Goal: Task Accomplishment & Management: Use online tool/utility

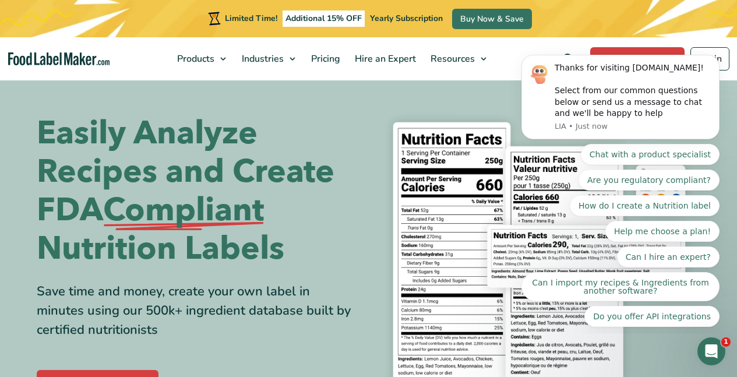
click at [507, 97] on section "Easily Analyze Recipes and Create FDA Compliant Nutrition Labels Save time and …" at bounding box center [368, 255] width 737 height 352
click at [719, 350] on div "Open Intercom Messenger" at bounding box center [710, 349] width 38 height 38
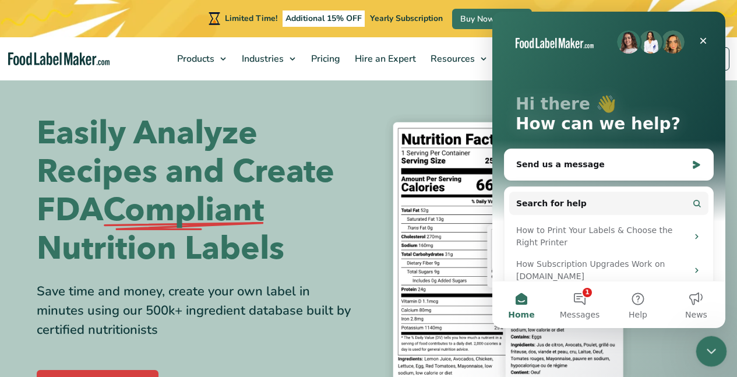
click at [712, 351] on icon "Close Intercom Messenger" at bounding box center [710, 350] width 14 height 14
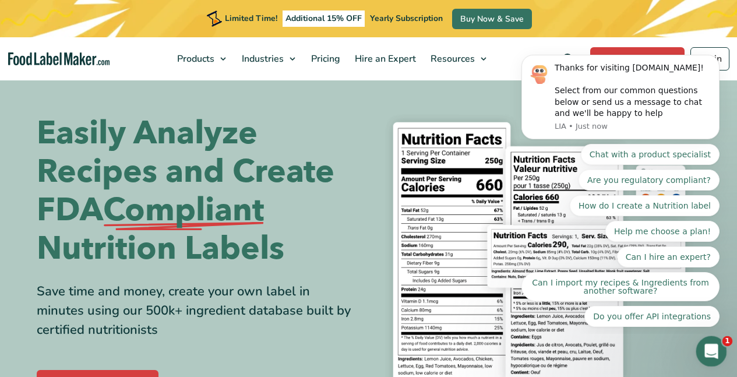
click at [710, 354] on icon "Open Intercom Messenger" at bounding box center [710, 349] width 19 height 19
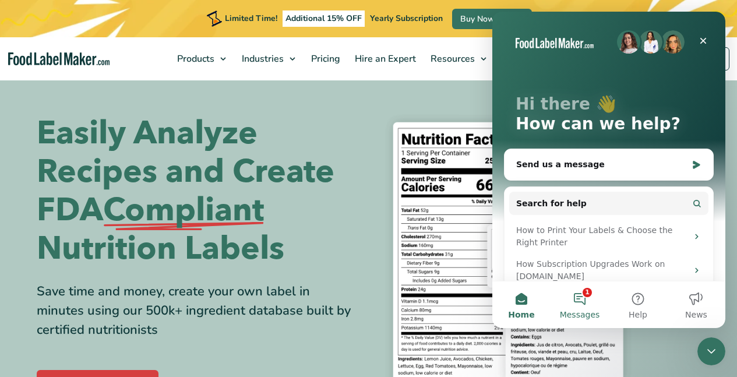
click at [579, 300] on button "1 Messages" at bounding box center [580, 305] width 58 height 47
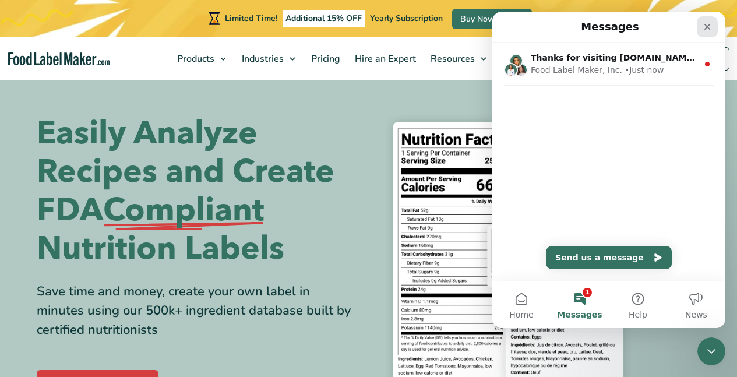
click at [708, 24] on icon "Close" at bounding box center [707, 26] width 9 height 9
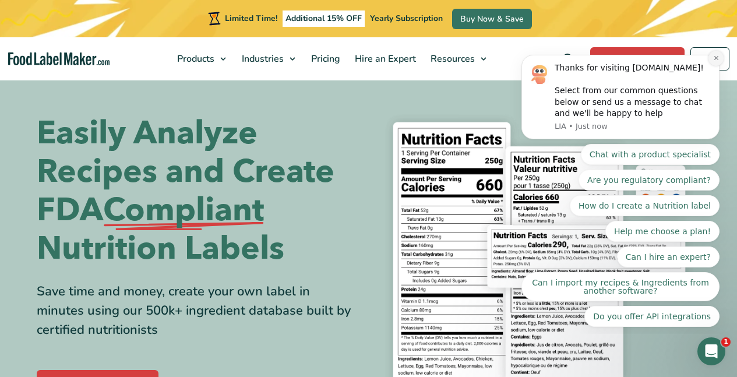
click at [713, 55] on button "Dismiss notification" at bounding box center [716, 58] width 15 height 15
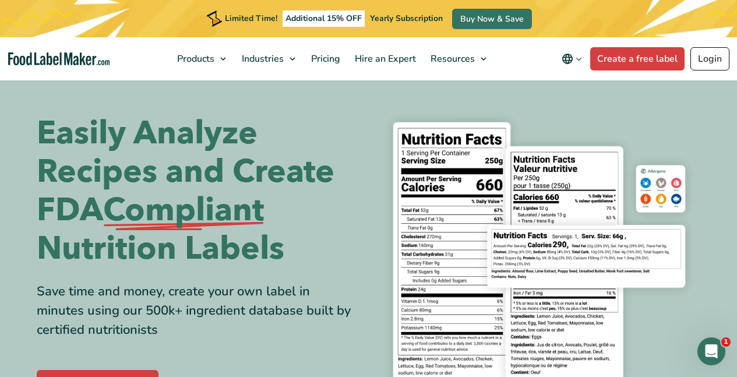
click at [720, 55] on link "Login" at bounding box center [710, 58] width 39 height 23
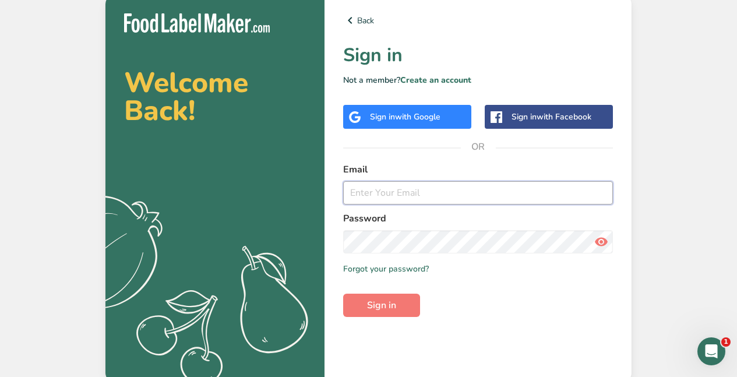
type input "[PERSON_NAME][EMAIL_ADDRESS][DOMAIN_NAME]"
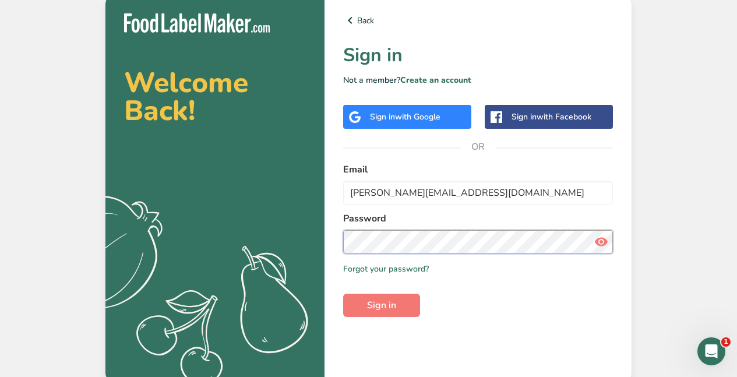
click at [382, 305] on button "Sign in" at bounding box center [381, 305] width 77 height 23
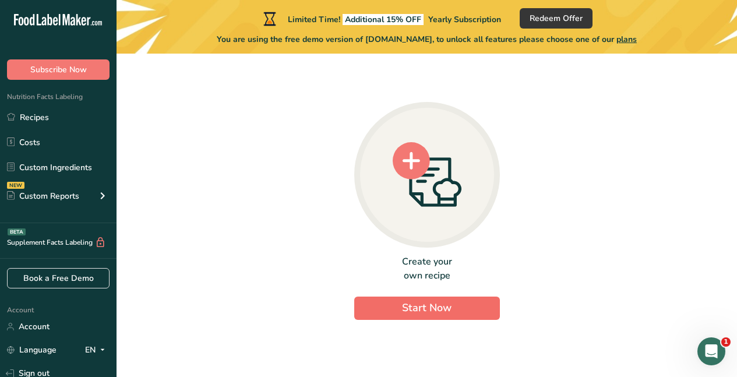
click at [403, 311] on span "Start Now" at bounding box center [427, 308] width 50 height 14
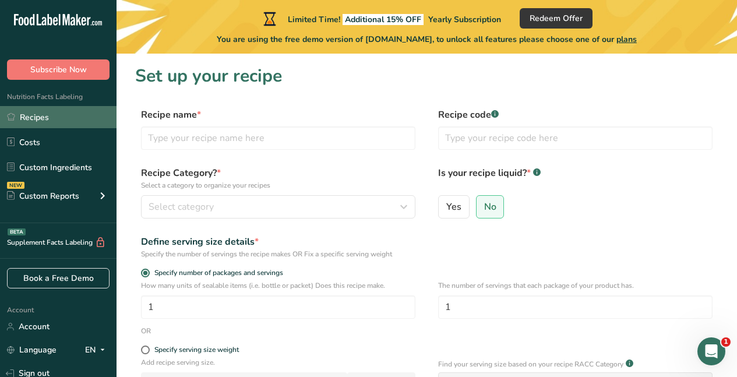
click at [57, 122] on link "Recipes" at bounding box center [58, 117] width 117 height 22
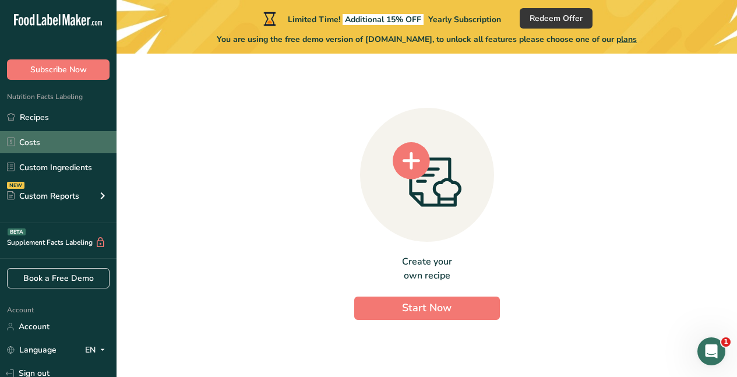
click at [51, 142] on link "Costs" at bounding box center [58, 142] width 117 height 22
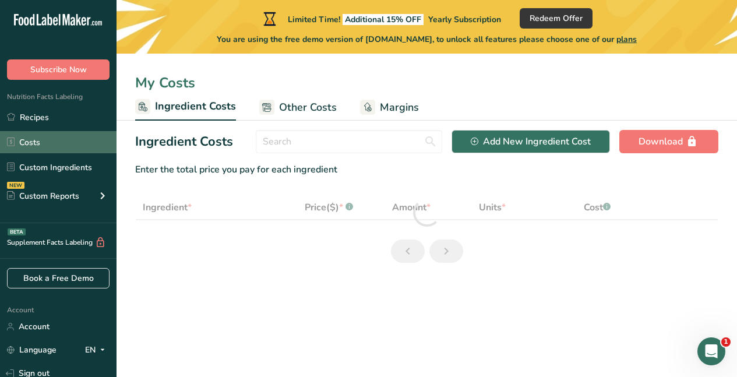
select select "1"
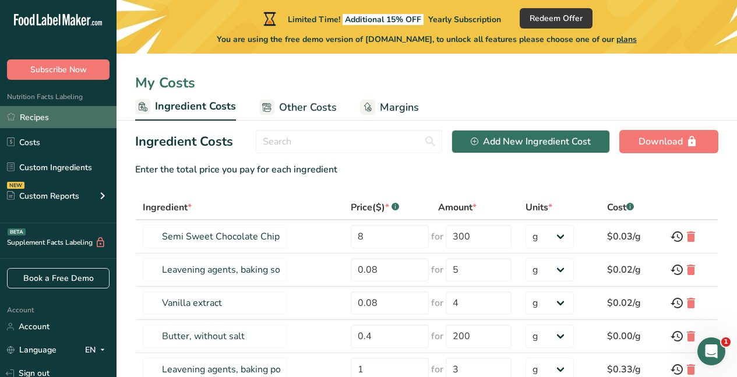
click at [48, 118] on link "Recipes" at bounding box center [58, 117] width 117 height 22
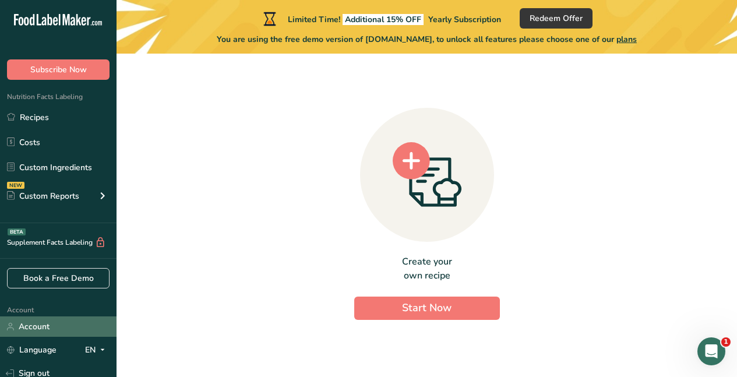
click at [26, 332] on link "Account" at bounding box center [58, 326] width 117 height 20
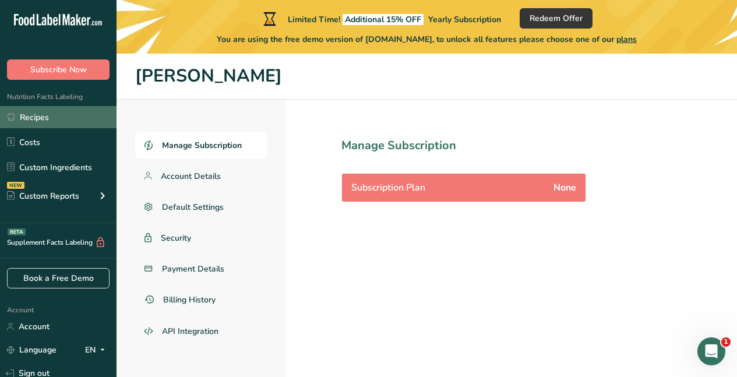
click at [54, 121] on link "Recipes" at bounding box center [58, 117] width 117 height 22
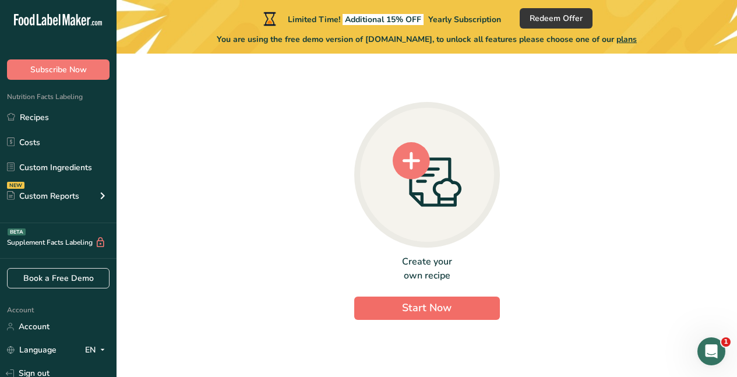
click at [434, 310] on span "Start Now" at bounding box center [427, 308] width 50 height 14
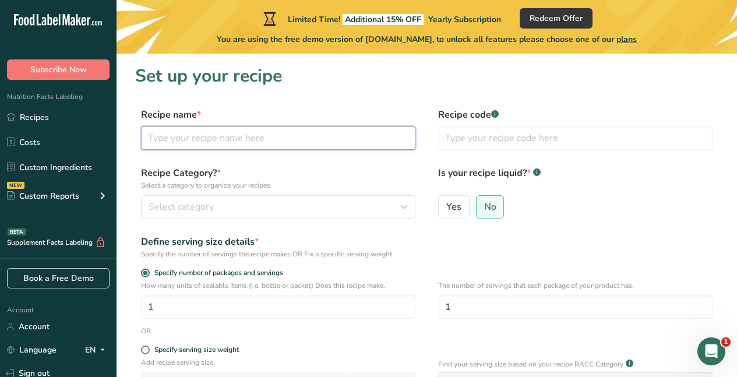
click at [284, 143] on input "text" at bounding box center [278, 137] width 275 height 23
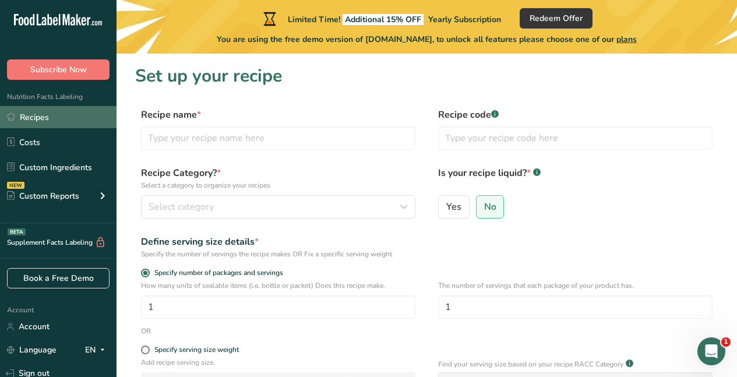
click at [52, 113] on link "Recipes" at bounding box center [58, 117] width 117 height 22
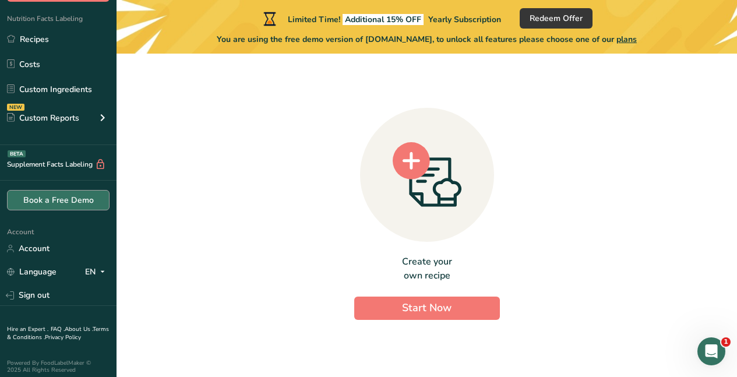
scroll to position [79, 0]
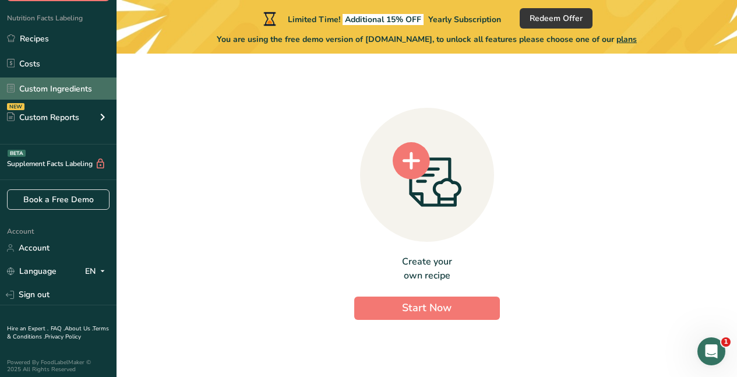
click at [57, 90] on link "Custom Ingredients" at bounding box center [58, 89] width 117 height 22
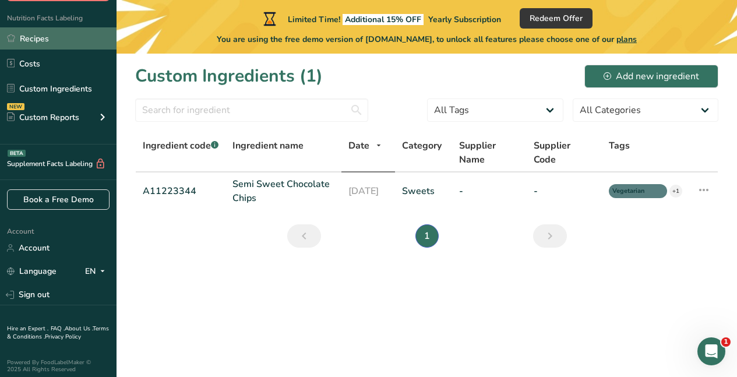
click at [26, 42] on link "Recipes" at bounding box center [58, 38] width 117 height 22
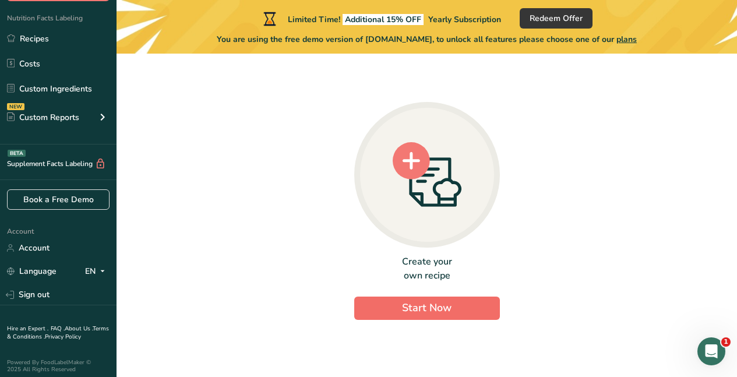
click at [449, 307] on span "Start Now" at bounding box center [427, 308] width 50 height 14
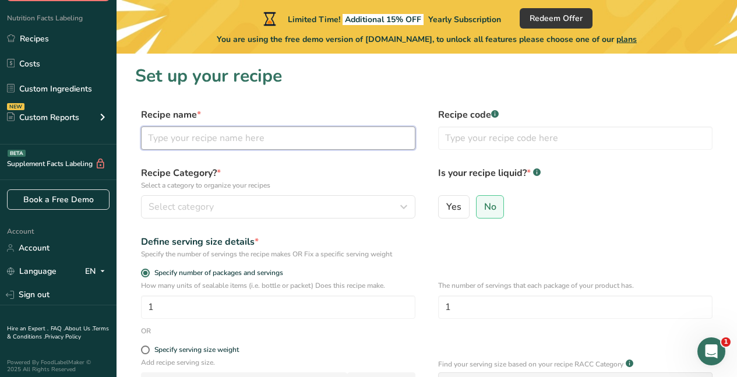
click at [254, 140] on input "text" at bounding box center [278, 137] width 275 height 23
type input "E"
type input "GF Breakfast Egg Muffins"
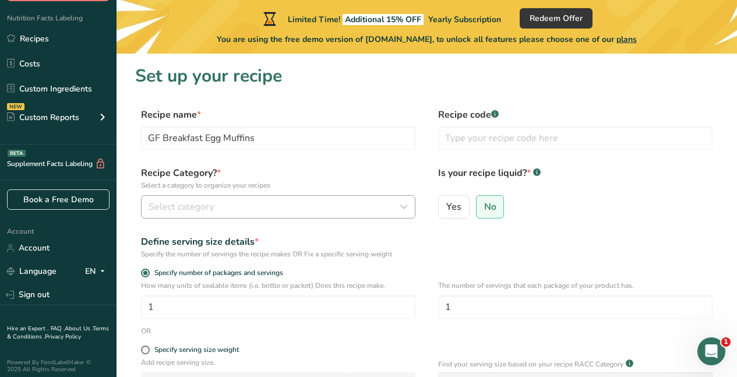
click at [405, 206] on icon "button" at bounding box center [404, 206] width 14 height 21
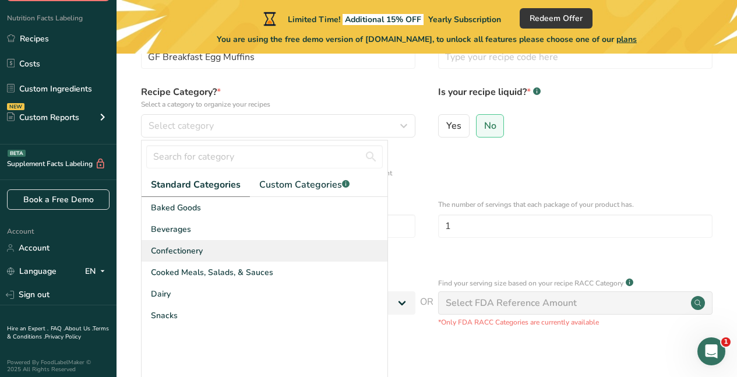
scroll to position [84, 0]
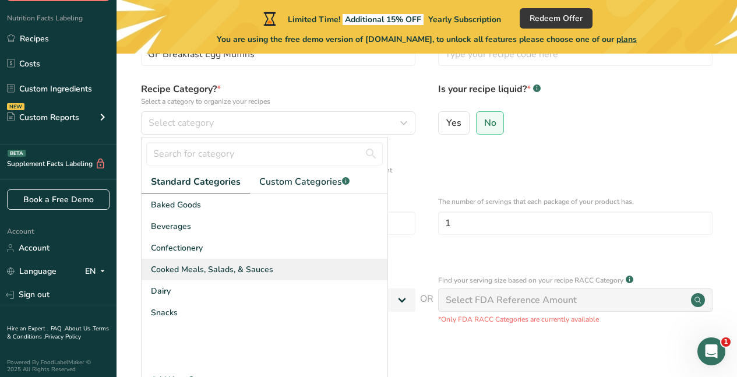
click at [252, 269] on span "Cooked Meals, Salads, & Sauces" at bounding box center [212, 269] width 122 height 12
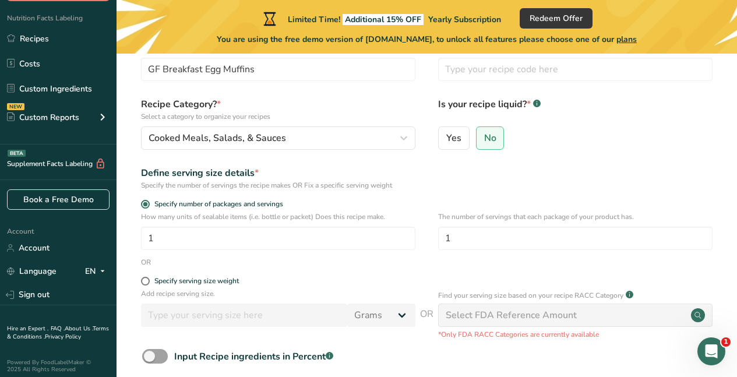
scroll to position [62, 0]
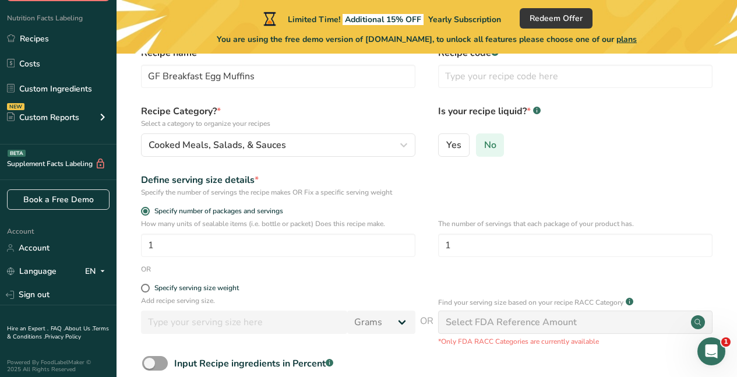
click at [485, 141] on span "No" at bounding box center [490, 145] width 12 height 12
click at [484, 141] on input "No" at bounding box center [481, 145] width 8 height 8
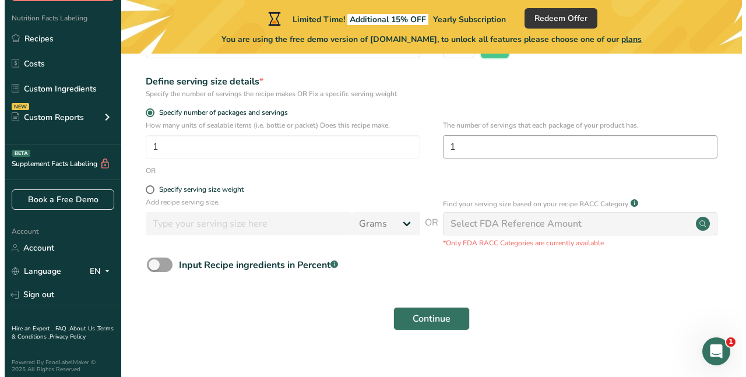
scroll to position [161, 0]
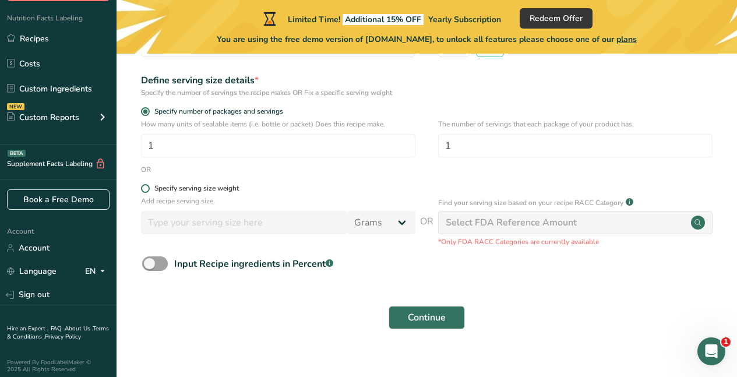
click at [147, 187] on span at bounding box center [145, 188] width 9 height 9
click at [147, 187] on input "Specify serving size weight" at bounding box center [145, 189] width 8 height 8
radio input "true"
radio input "false"
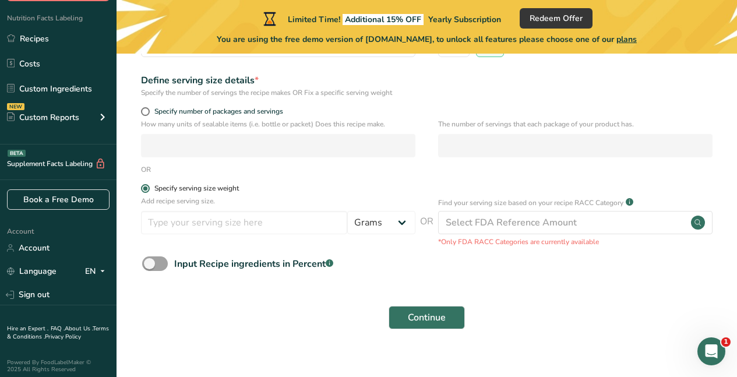
click at [147, 189] on span at bounding box center [145, 188] width 9 height 9
click at [147, 189] on input "Specify serving size weight" at bounding box center [145, 189] width 8 height 8
click at [147, 113] on span at bounding box center [145, 111] width 9 height 9
click at [147, 113] on input "Specify number of packages and servings" at bounding box center [145, 112] width 8 height 8
radio input "true"
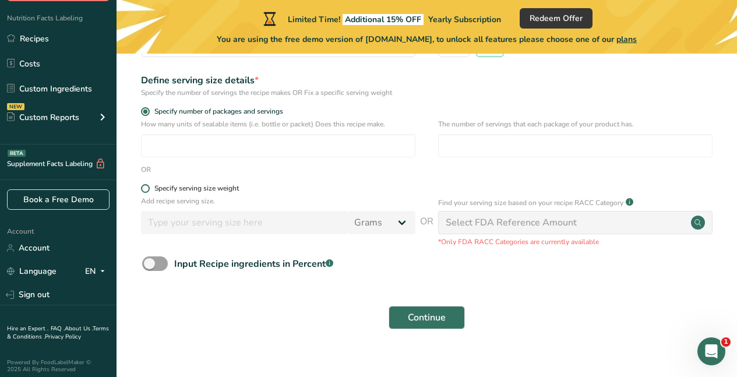
click at [163, 191] on div "Specify serving size weight" at bounding box center [196, 188] width 85 height 9
click at [149, 191] on input "Specify serving size weight" at bounding box center [145, 189] width 8 height 8
radio input "true"
radio input "false"
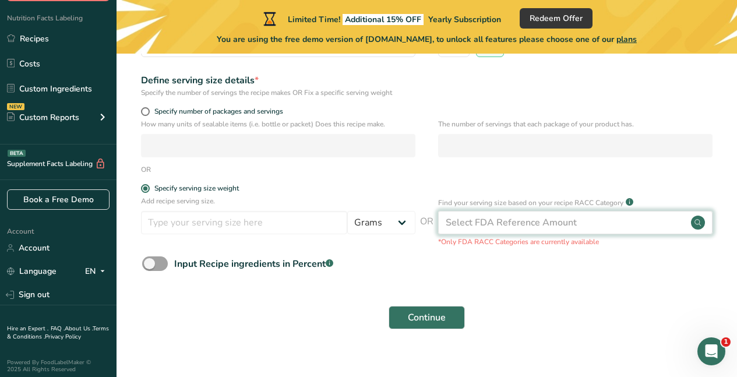
click at [670, 224] on div "Select FDA Reference Amount" at bounding box center [575, 222] width 275 height 23
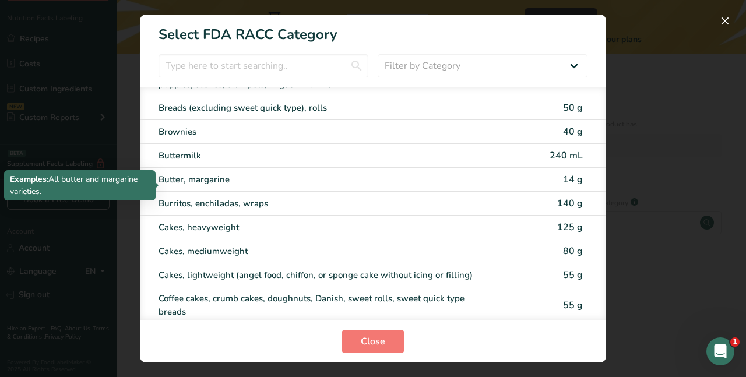
scroll to position [61, 0]
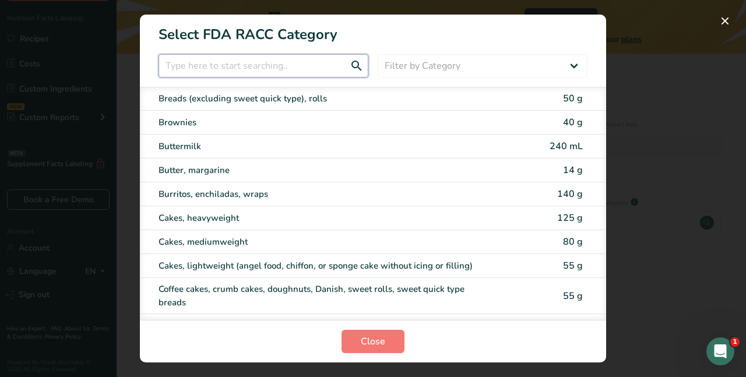
click at [326, 67] on input "RACC Category Selection Modal" at bounding box center [264, 65] width 210 height 23
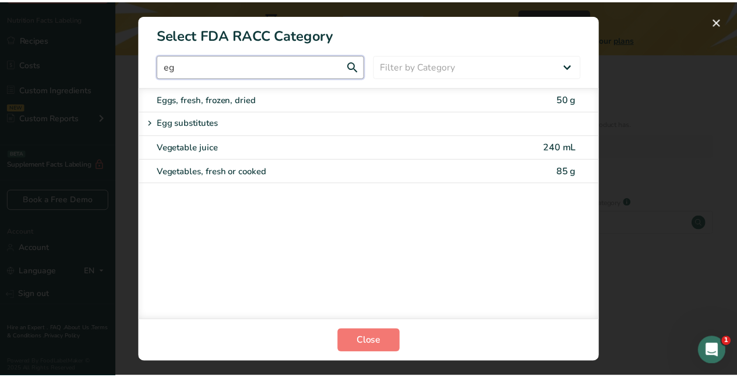
scroll to position [0, 0]
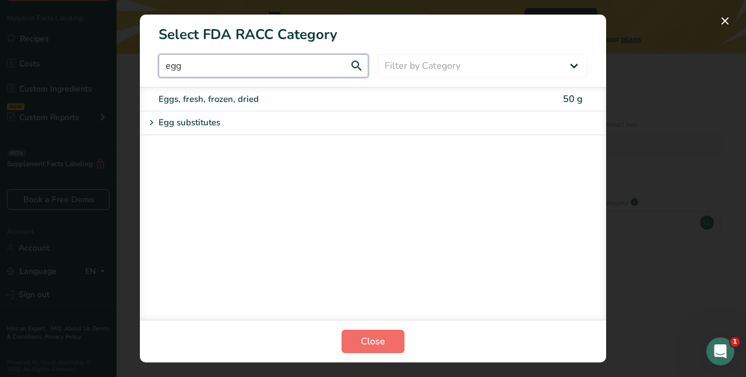
type input "egg"
click at [365, 346] on span "Close" at bounding box center [373, 342] width 24 height 14
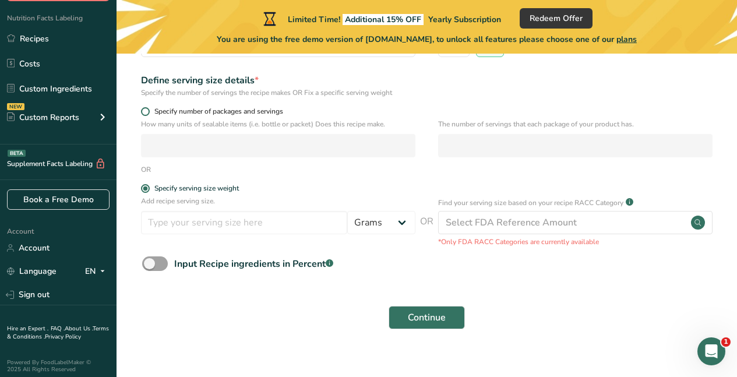
click at [147, 111] on span at bounding box center [145, 111] width 9 height 9
click at [147, 111] on input "Specify number of packages and servings" at bounding box center [145, 112] width 8 height 8
radio input "true"
radio input "false"
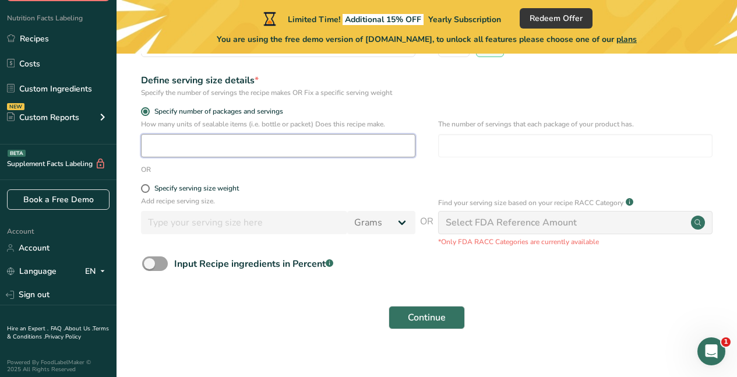
click at [162, 148] on input "number" at bounding box center [278, 145] width 275 height 23
type input "1"
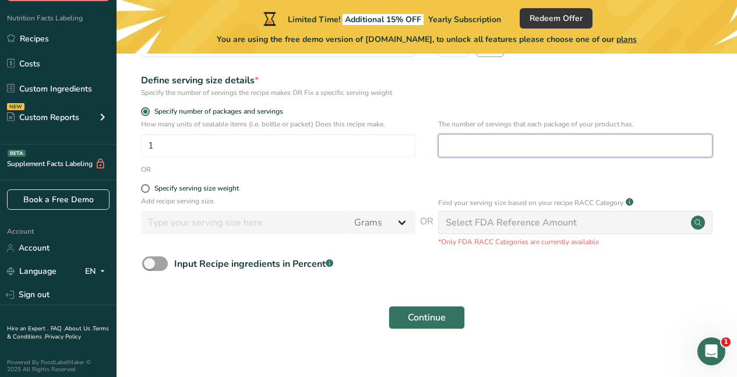
click at [455, 146] on input "number" at bounding box center [575, 145] width 275 height 23
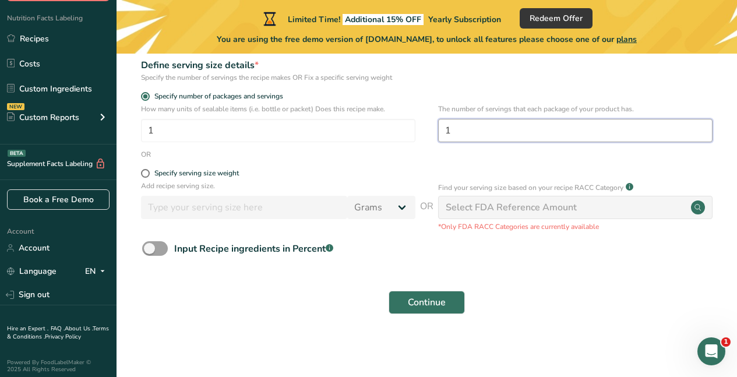
scroll to position [176, 0]
type input "1"
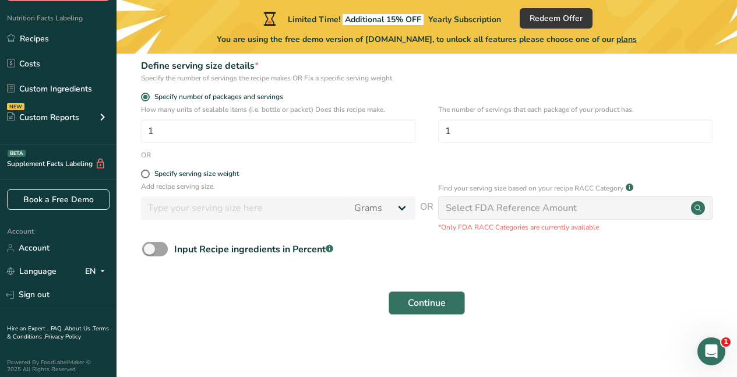
click at [417, 303] on span "Continue" at bounding box center [427, 303] width 38 height 14
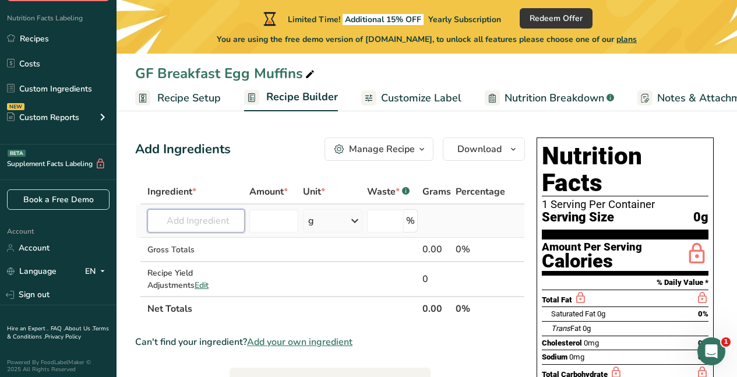
click at [224, 213] on input "text" at bounding box center [195, 220] width 97 height 23
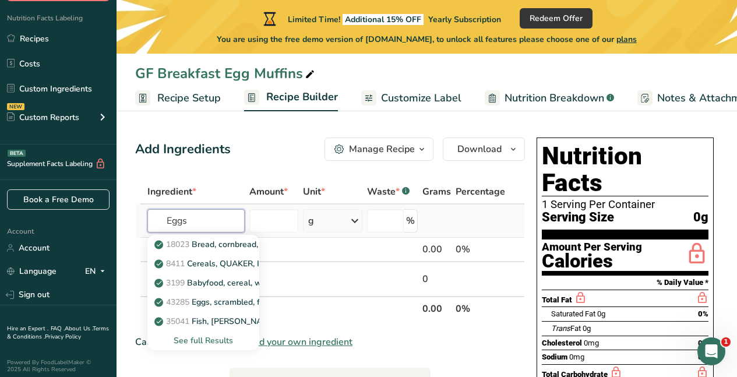
type input "Eggs"
click at [209, 340] on div "See full Results" at bounding box center [203, 341] width 93 height 12
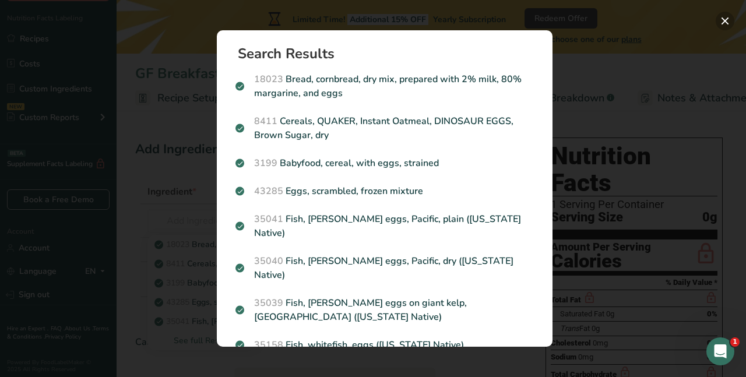
click at [726, 21] on button "Search results modal" at bounding box center [725, 21] width 19 height 19
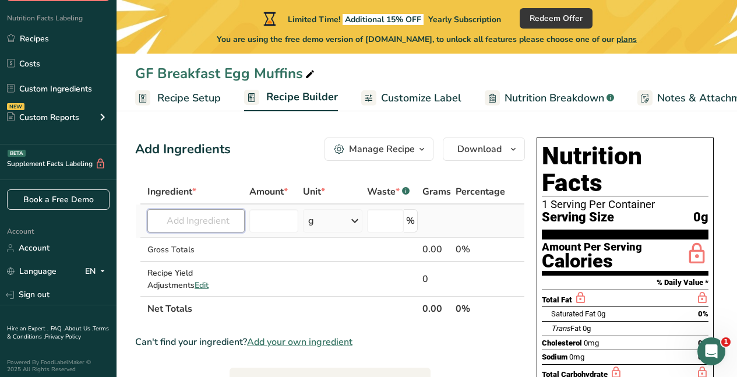
click at [220, 225] on input "text" at bounding box center [195, 220] width 97 height 23
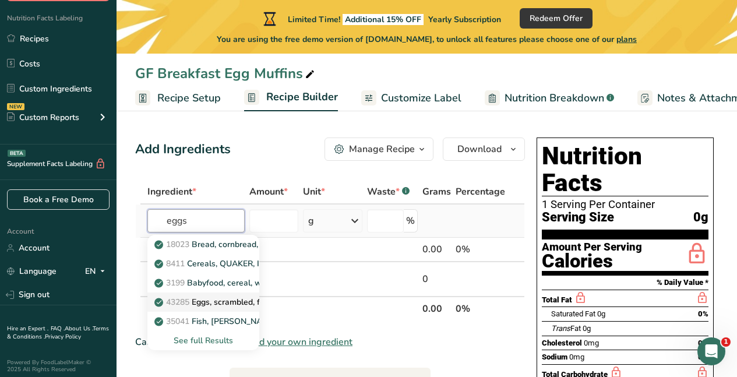
type input "eggs"
click at [211, 302] on p "43285 Eggs, scrambled, frozen mixture" at bounding box center [234, 302] width 154 height 12
type input "Eggs, scrambled, frozen mixture"
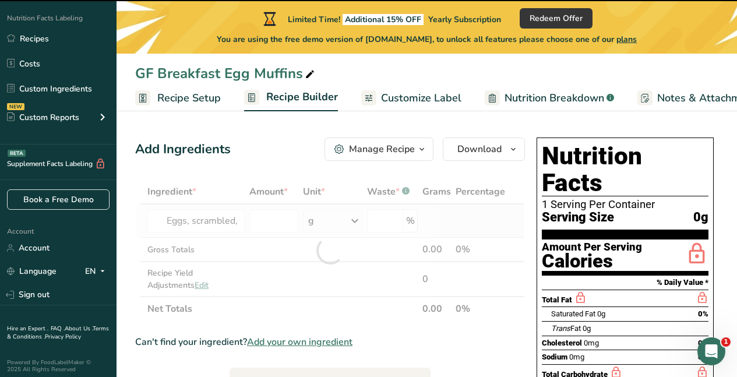
type input "0"
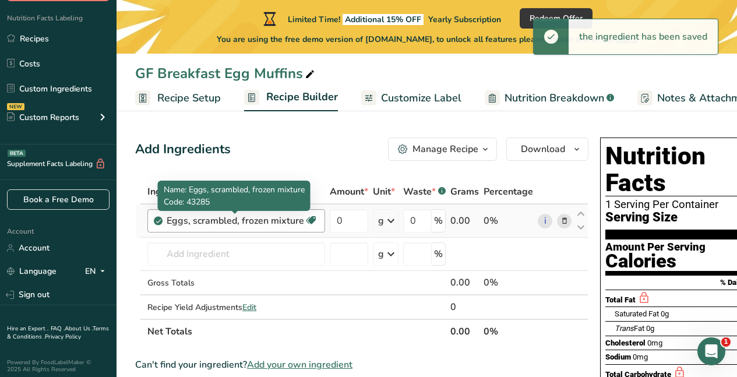
click at [285, 223] on div "Eggs, scrambled, frozen mixture" at bounding box center [236, 221] width 138 height 14
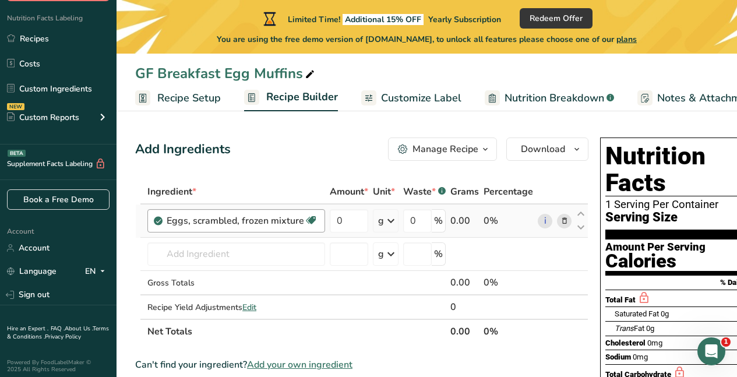
click at [285, 223] on div "Eggs, scrambled, frozen mixture" at bounding box center [236, 221] width 138 height 14
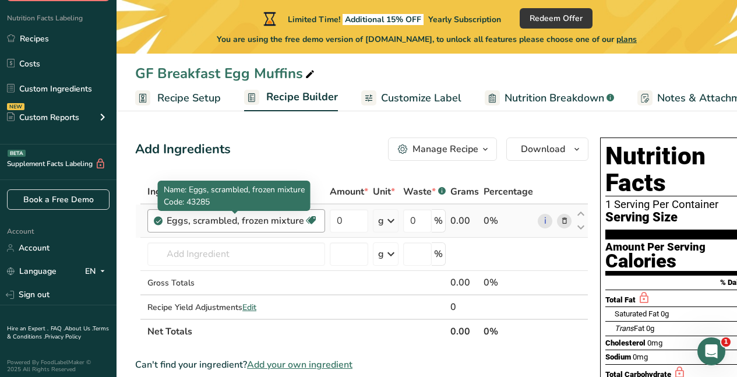
click at [285, 223] on div "Eggs, scrambled, frozen mixture" at bounding box center [236, 221] width 138 height 14
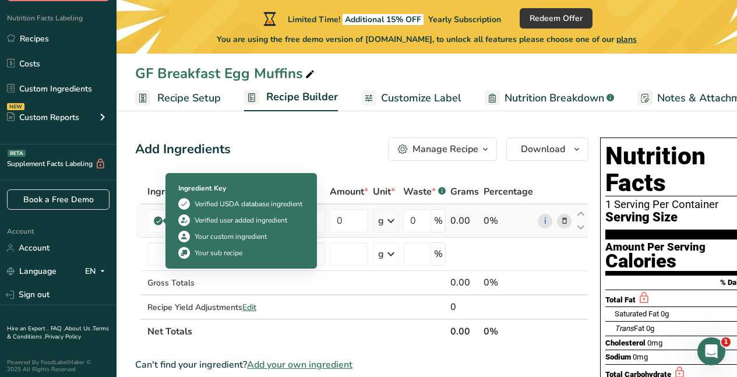
click at [159, 221] on icon at bounding box center [158, 221] width 7 height 10
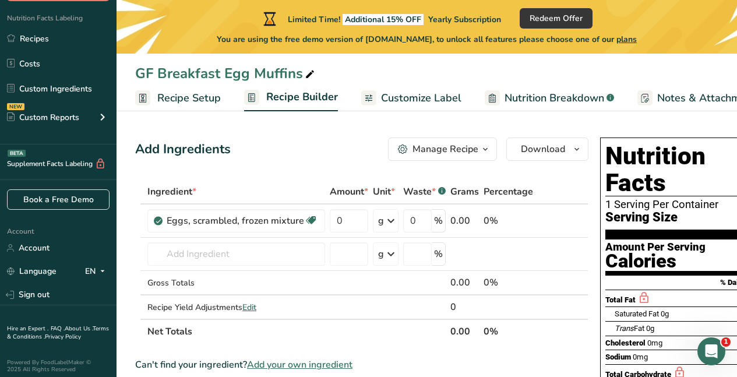
click at [272, 151] on div "Add Ingredients Manage Recipe Delete Recipe Duplicate Recipe Scale Recipe Save …" at bounding box center [361, 149] width 453 height 23
click at [271, 148] on div "Add Ingredients Manage Recipe Delete Recipe Duplicate Recipe Scale Recipe Save …" at bounding box center [361, 149] width 453 height 23
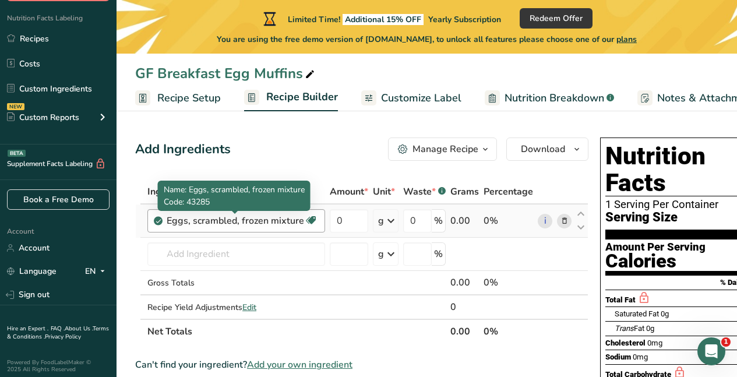
click at [258, 220] on div "Eggs, scrambled, frozen mixture" at bounding box center [236, 221] width 138 height 14
drag, startPoint x: 301, startPoint y: 220, endPoint x: 164, endPoint y: 204, distance: 138.5
click at [163, 204] on body ".a-20{fill:#fff;} Subscribe Now Nutrition Facts Labeling Recipes Costs Custom I…" at bounding box center [368, 358] width 737 height 717
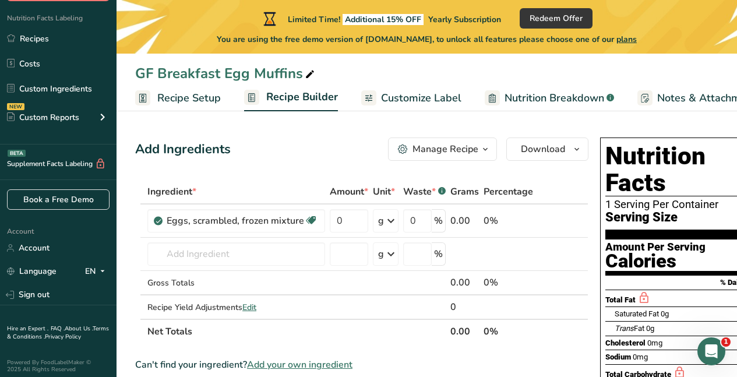
click at [257, 144] on div "Add Ingredients Manage Recipe Delete Recipe Duplicate Recipe Scale Recipe Save …" at bounding box center [361, 149] width 453 height 23
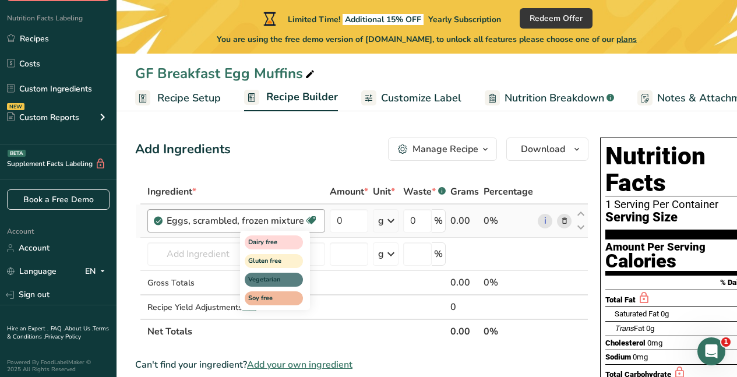
click at [304, 222] on span at bounding box center [311, 220] width 14 height 14
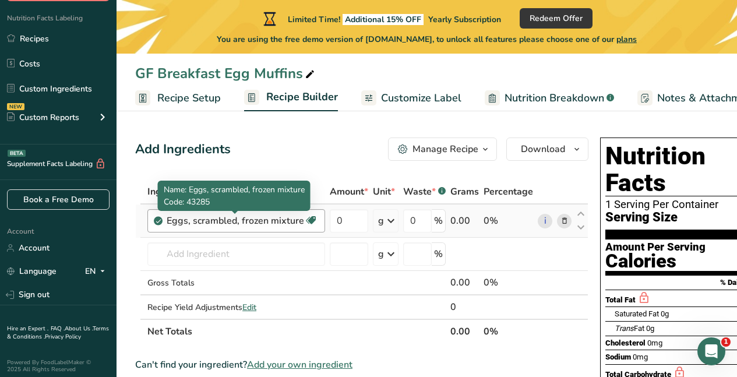
drag, startPoint x: 302, startPoint y: 223, endPoint x: 167, endPoint y: 216, distance: 134.8
click at [167, 216] on div "Eggs, scrambled, frozen mixture" at bounding box center [236, 221] width 138 height 14
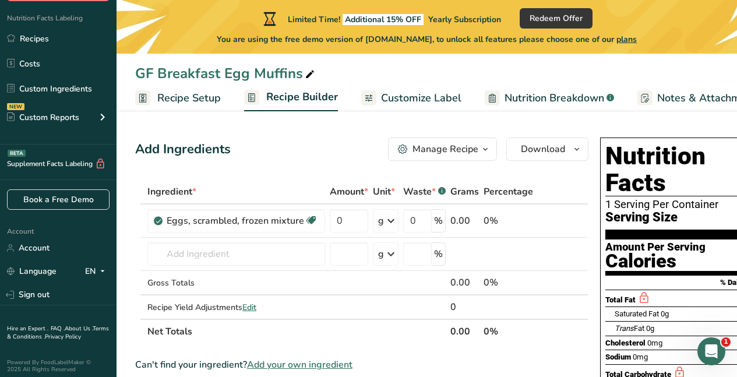
click at [251, 145] on div "Add Ingredients Manage Recipe Delete Recipe Duplicate Recipe Scale Recipe Save …" at bounding box center [361, 149] width 453 height 23
click at [202, 98] on span "Recipe Setup" at bounding box center [189, 98] width 64 height 16
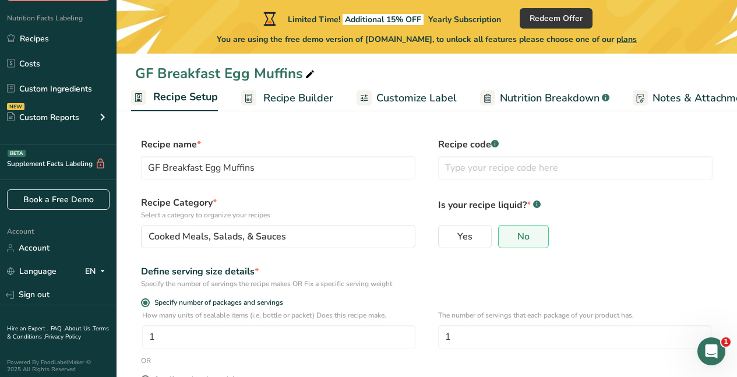
click at [299, 96] on span "Recipe Builder" at bounding box center [298, 98] width 70 height 16
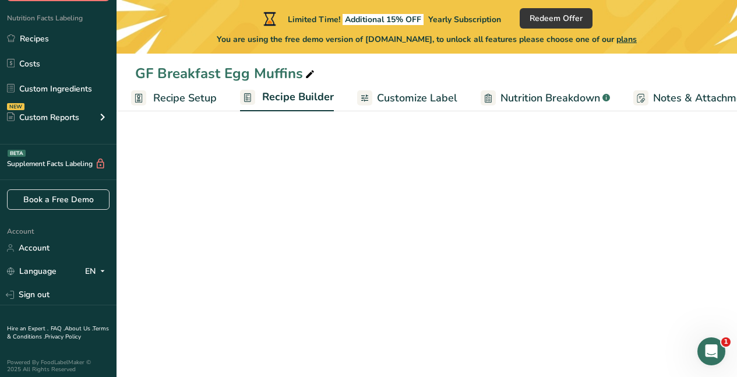
scroll to position [0, 112]
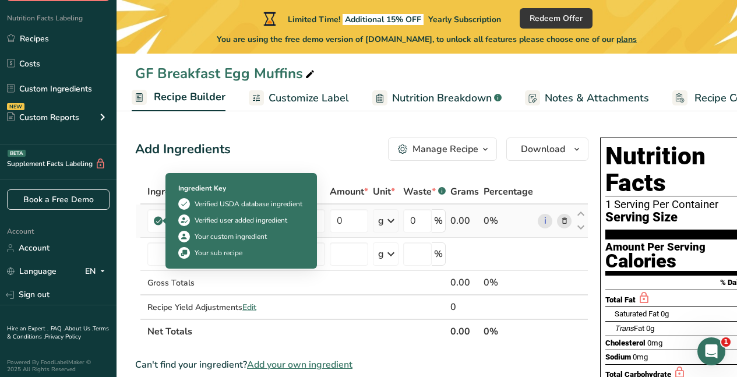
click at [156, 224] on icon at bounding box center [158, 221] width 7 height 10
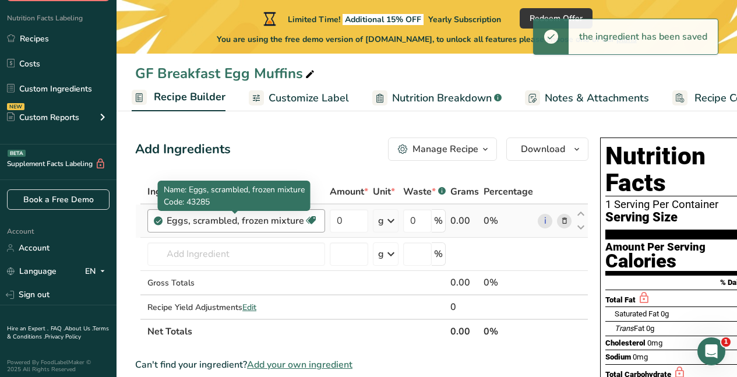
click at [205, 219] on div "Eggs, scrambled, frozen mixture" at bounding box center [236, 221] width 138 height 14
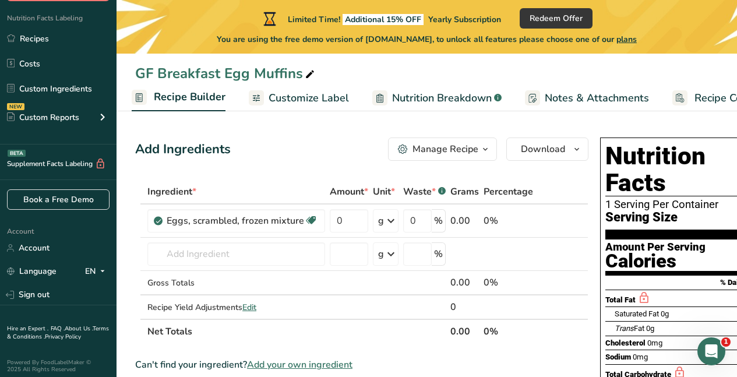
click at [277, 148] on div "Add Ingredients Manage Recipe Delete Recipe Duplicate Recipe Scale Recipe Save …" at bounding box center [361, 149] width 453 height 23
click at [309, 78] on icon at bounding box center [310, 74] width 10 height 16
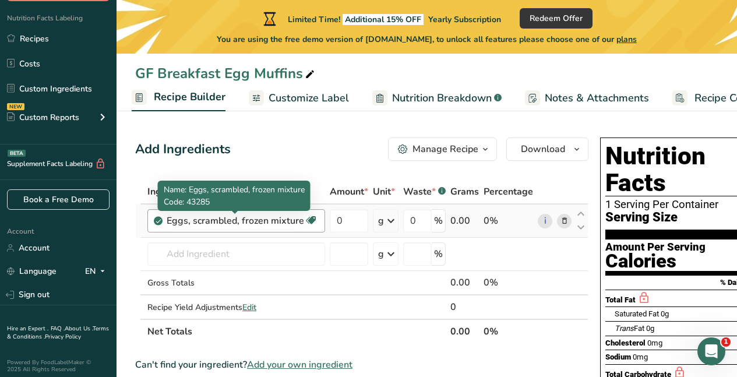
click at [276, 221] on div "Eggs, scrambled, frozen mixture" at bounding box center [236, 221] width 138 height 14
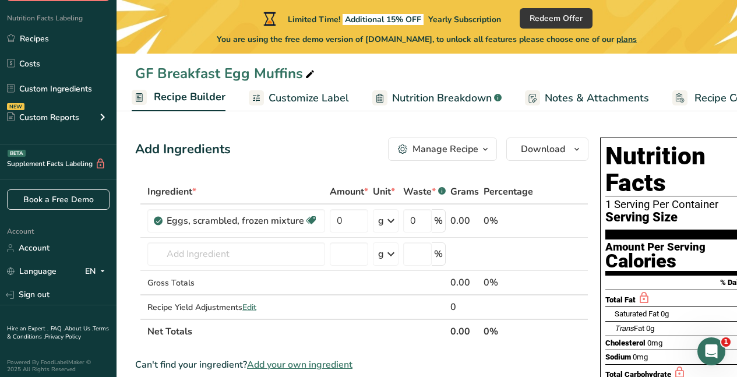
click at [423, 146] on div "Manage Recipe" at bounding box center [446, 149] width 66 height 14
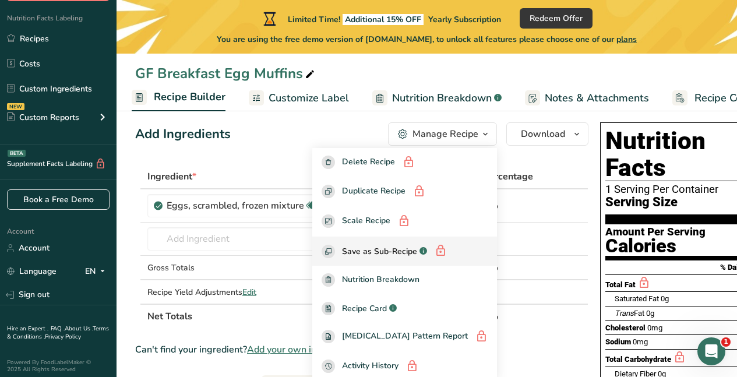
scroll to position [12, 0]
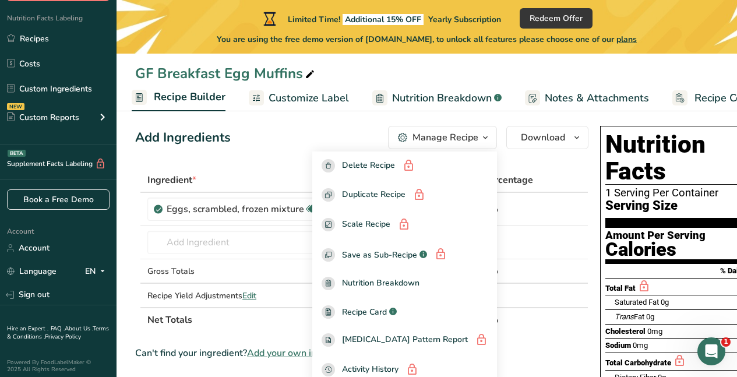
click at [288, 133] on div "Add Ingredients Manage Recipe Delete Recipe Duplicate Recipe Scale Recipe Save …" at bounding box center [361, 137] width 453 height 23
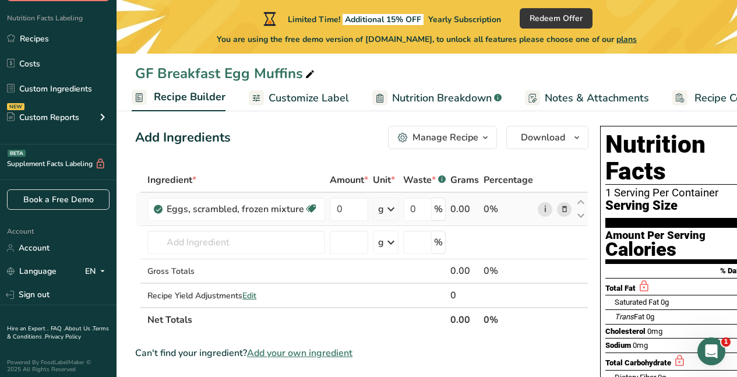
click at [543, 211] on link "i" at bounding box center [545, 209] width 15 height 15
click at [564, 210] on icon at bounding box center [565, 209] width 8 height 12
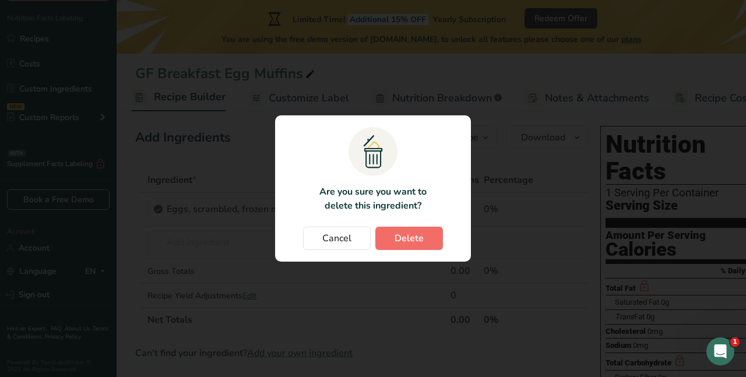
click at [426, 244] on button "Delete" at bounding box center [409, 238] width 68 height 23
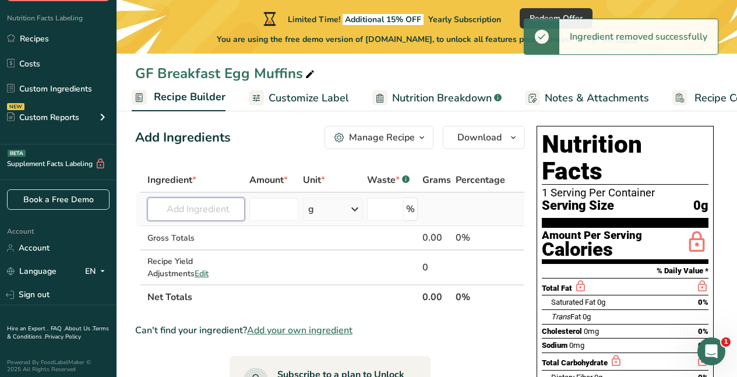
click at [214, 206] on input "text" at bounding box center [195, 209] width 97 height 23
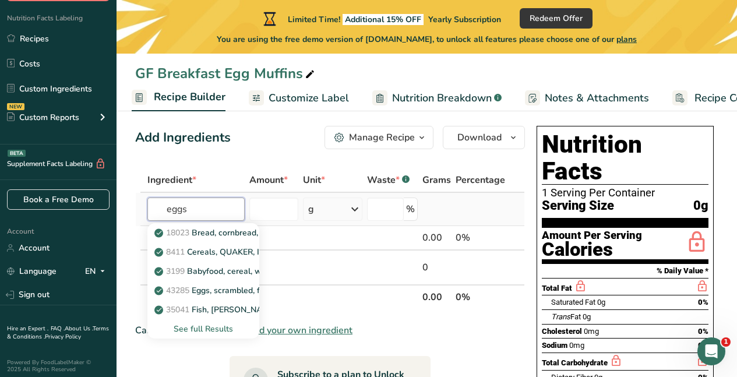
type input "eggs"
click at [193, 328] on div "See full Results" at bounding box center [203, 329] width 93 height 12
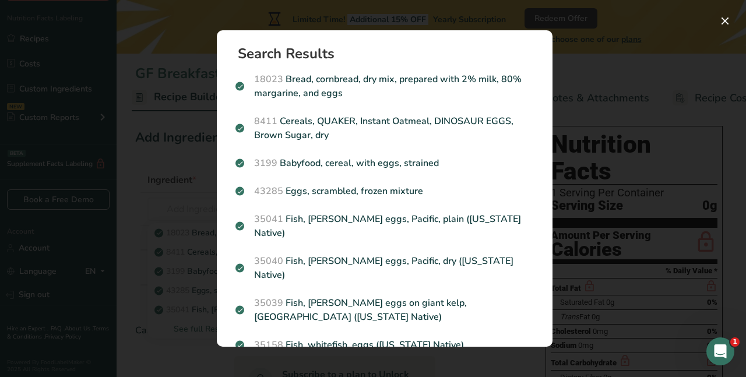
click at [347, 366] on p "1123 Egg, whole, raw, fresh" at bounding box center [384, 373] width 298 height 14
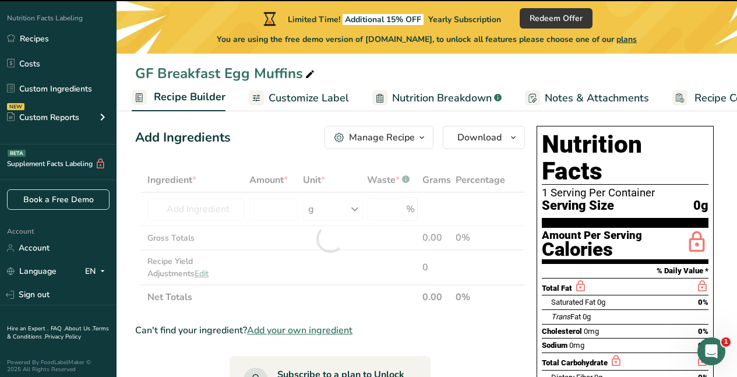
type input "0"
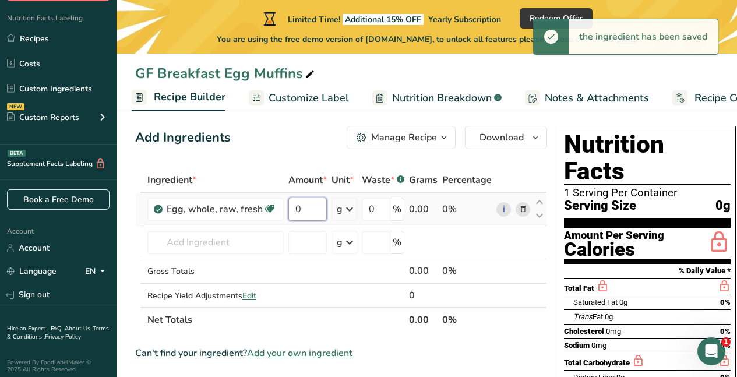
click at [311, 210] on input "0" at bounding box center [307, 209] width 38 height 23
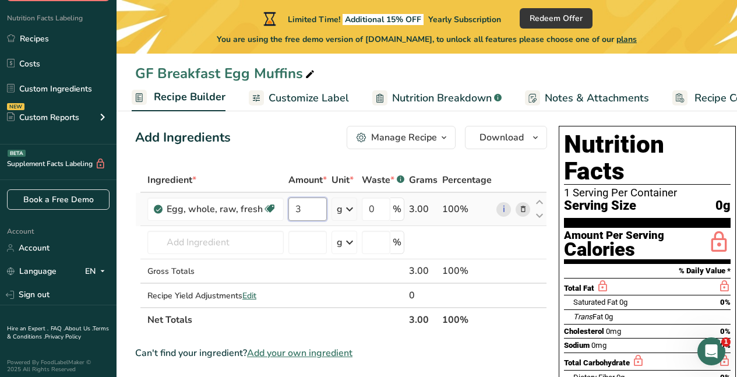
type input "3"
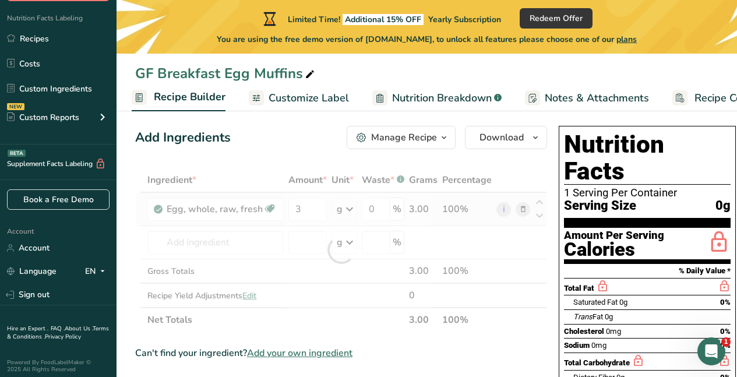
click at [343, 207] on div "Ingredient * Amount * Unit * Waste * .a-a{fill:#347362;}.b-a{fill:#fff;} Grams …" at bounding box center [341, 250] width 412 height 164
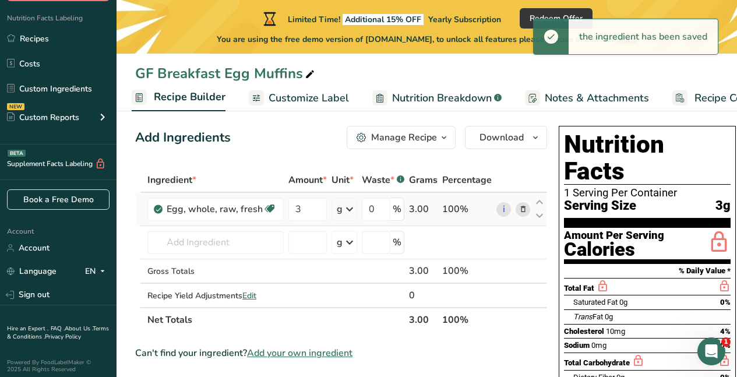
click at [344, 208] on icon at bounding box center [350, 209] width 14 height 21
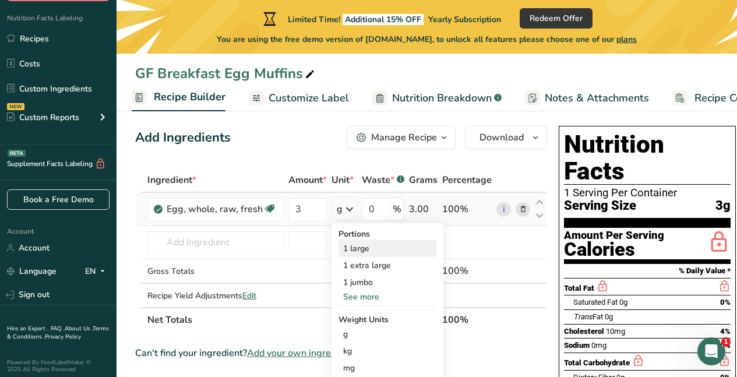
click at [354, 249] on div "1 large" at bounding box center [388, 248] width 98 height 17
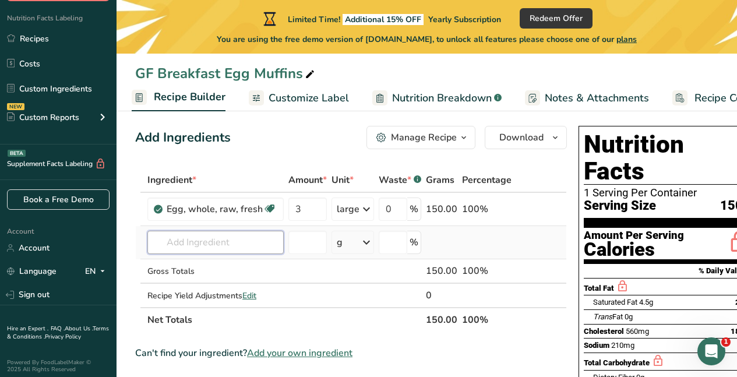
click at [265, 249] on input "text" at bounding box center [215, 242] width 136 height 23
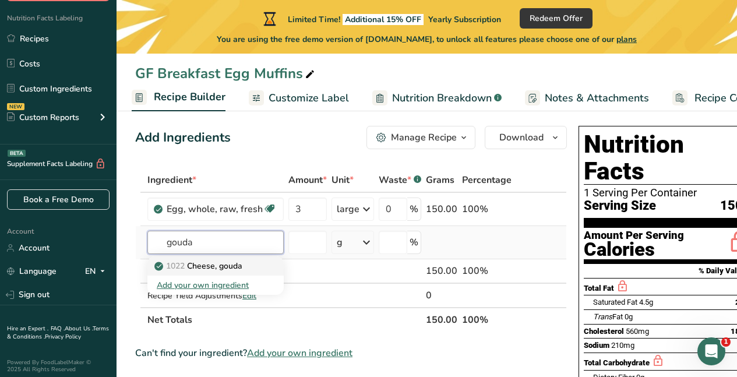
type input "gouda"
click at [242, 269] on p "1022 Cheese, gouda" at bounding box center [200, 266] width 86 height 12
type input "Cheese, gouda"
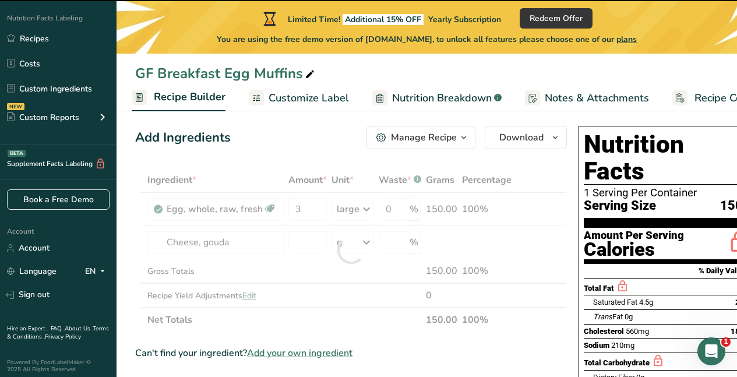
type input "0"
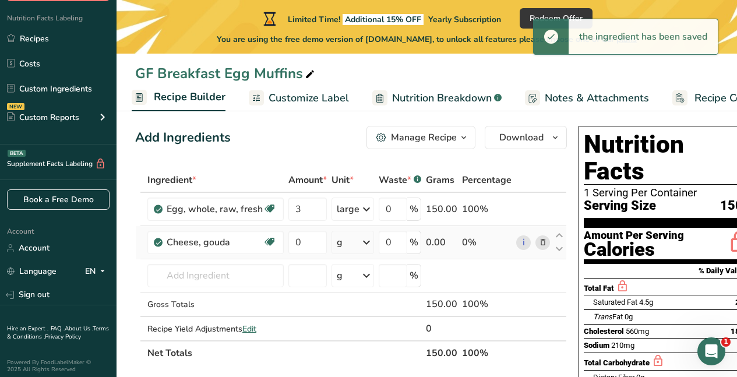
click at [365, 241] on icon at bounding box center [367, 242] width 14 height 21
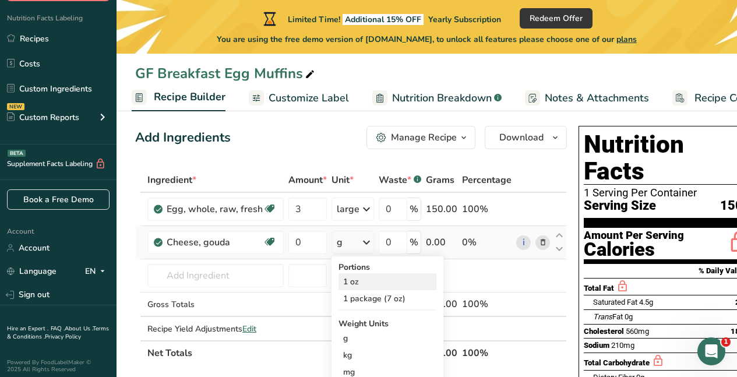
click at [357, 284] on div "1 oz" at bounding box center [388, 281] width 98 height 17
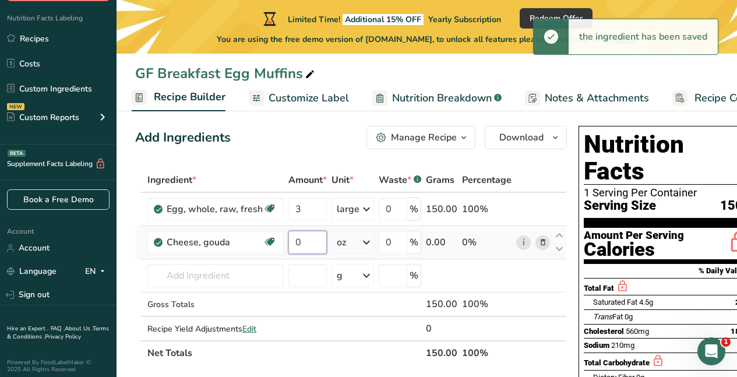
click at [314, 239] on input "0" at bounding box center [307, 242] width 38 height 23
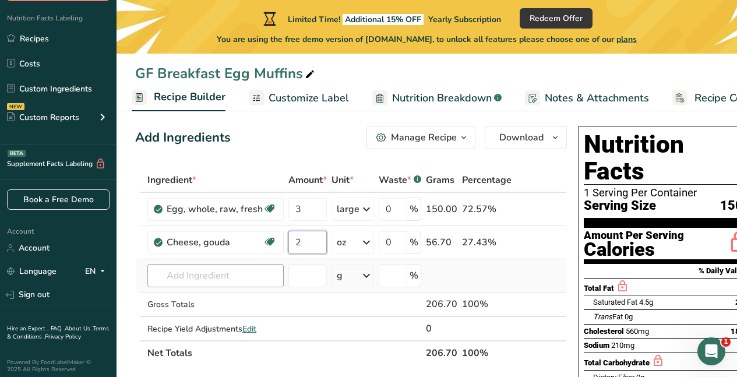
type input "2"
click at [232, 279] on div "Ingredient * Amount * Unit * Waste * .a-a{fill:#347362;}.b-a{fill:#fff;} Grams …" at bounding box center [351, 267] width 432 height 198
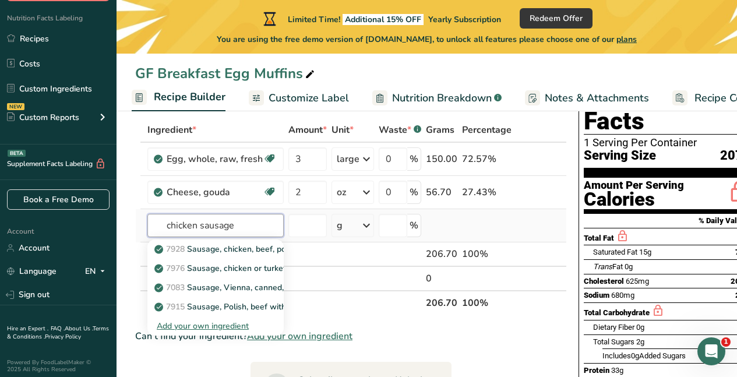
scroll to position [0, 1]
type input "chicken sausage"
click at [241, 327] on div "Add your own ingredient" at bounding box center [215, 326] width 118 height 12
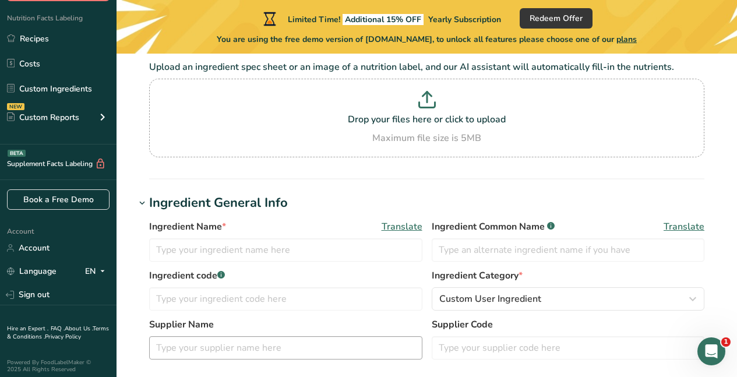
scroll to position [12, 0]
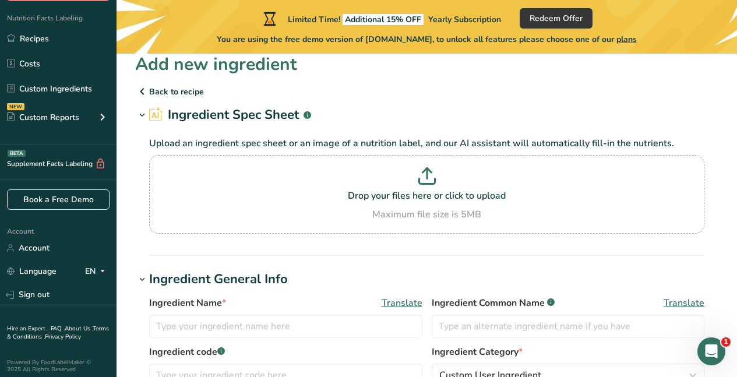
click at [194, 90] on p "Back to recipe" at bounding box center [426, 92] width 583 height 14
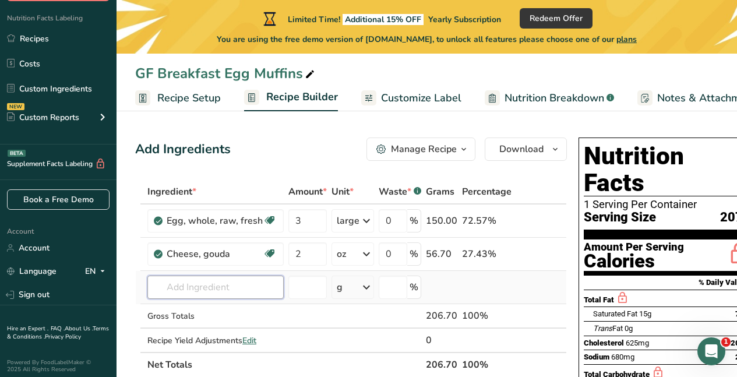
click at [193, 290] on input "text" at bounding box center [215, 287] width 136 height 23
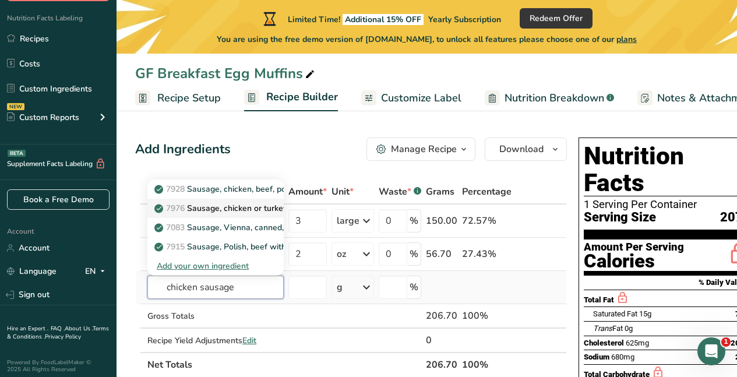
type input "chicken sausage"
click at [255, 207] on p "7976 Sausage, chicken or turkey, Italian style, lower sodium" at bounding box center [273, 208] width 233 height 12
type input "Sausage, chicken or turkey, Italian style, lower sodium"
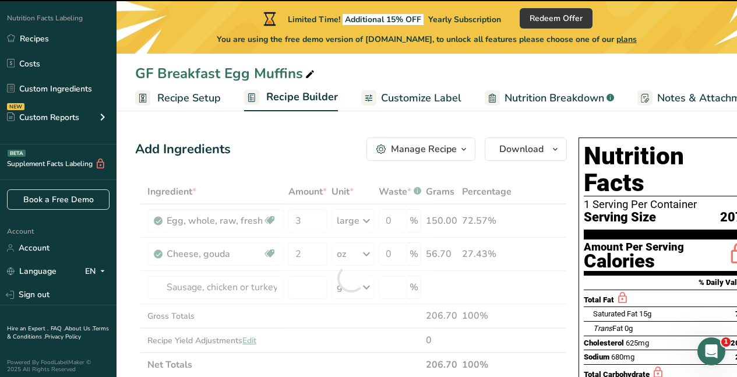
type input "0"
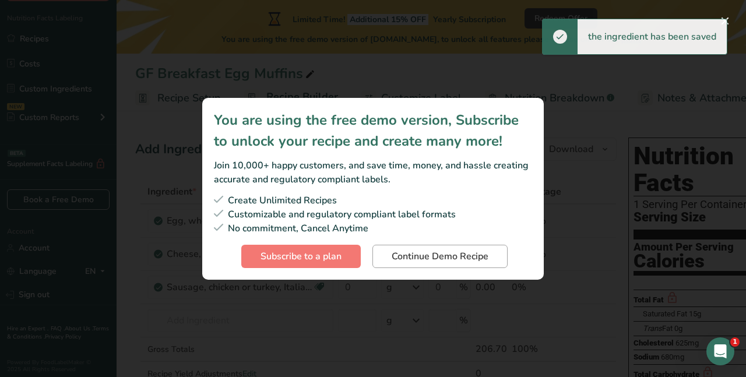
click at [427, 255] on span "Continue Demo Recipe" at bounding box center [440, 256] width 97 height 14
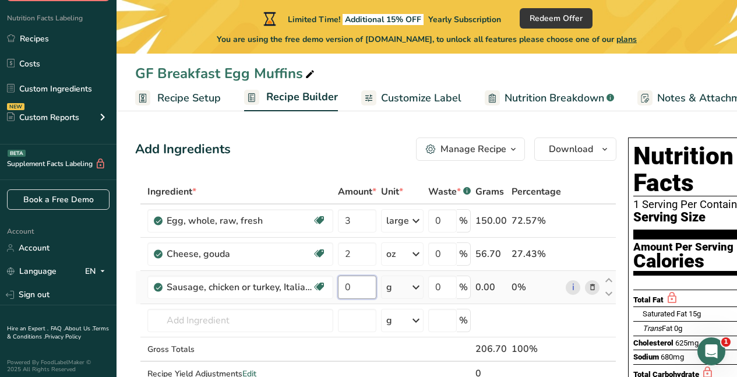
click at [357, 287] on input "0" at bounding box center [357, 287] width 38 height 23
click at [419, 284] on div "Ingredient * Amount * Unit * Waste * .a-a{fill:#347362;}.b-a{fill:#fff;} Grams …" at bounding box center [375, 295] width 481 height 231
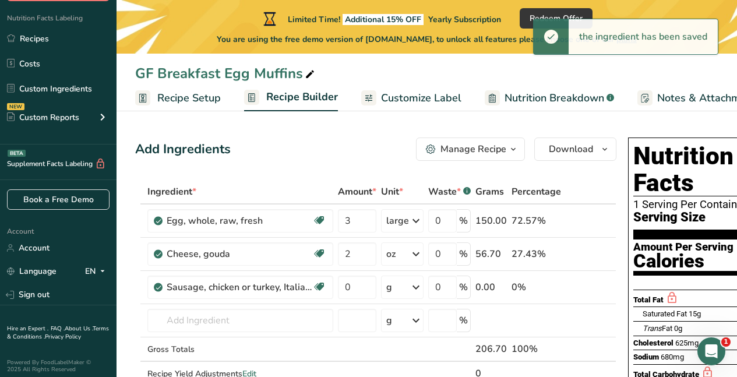
click at [484, 66] on div "GF Breakfast Egg Muffins" at bounding box center [427, 73] width 621 height 21
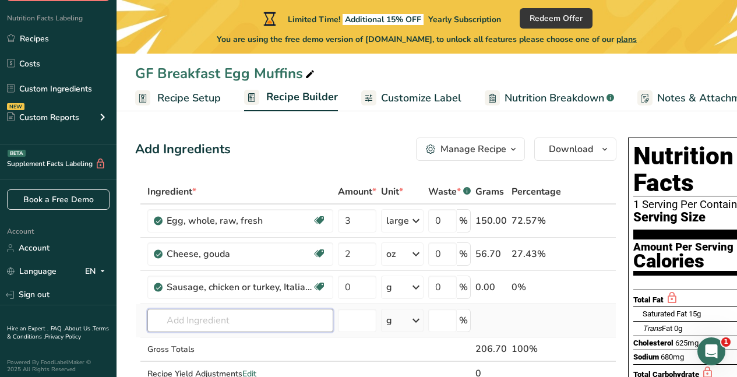
click at [263, 318] on input "text" at bounding box center [240, 320] width 186 height 23
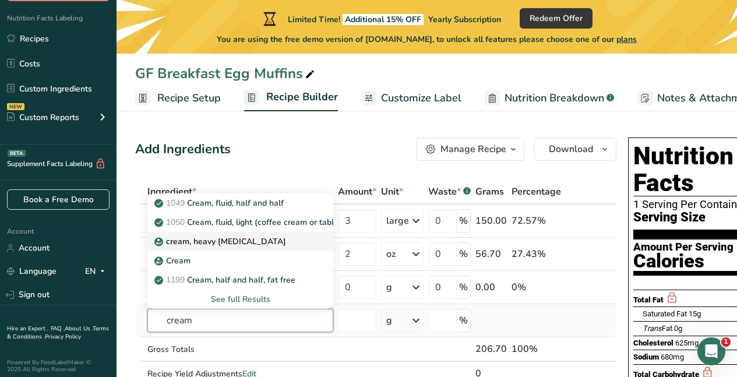
type input "cream"
click at [228, 242] on p "cream, heavy [MEDICAL_DATA]" at bounding box center [221, 241] width 129 height 12
type input "cream, heavy [MEDICAL_DATA]"
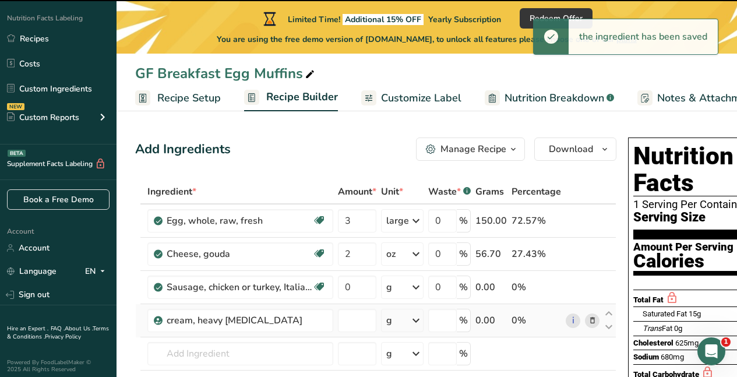
type input "0"
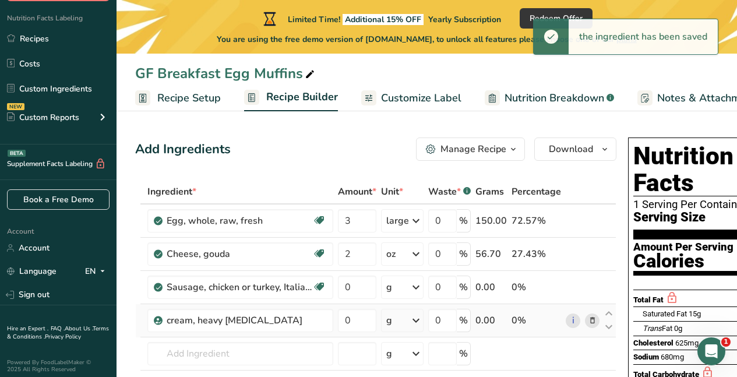
click at [418, 324] on icon at bounding box center [416, 320] width 14 height 21
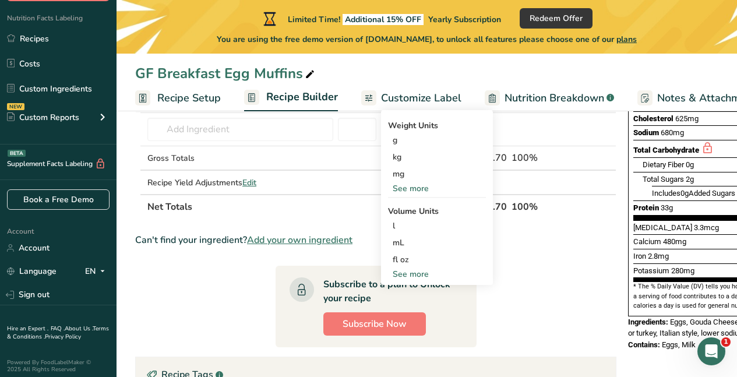
scroll to position [227, 0]
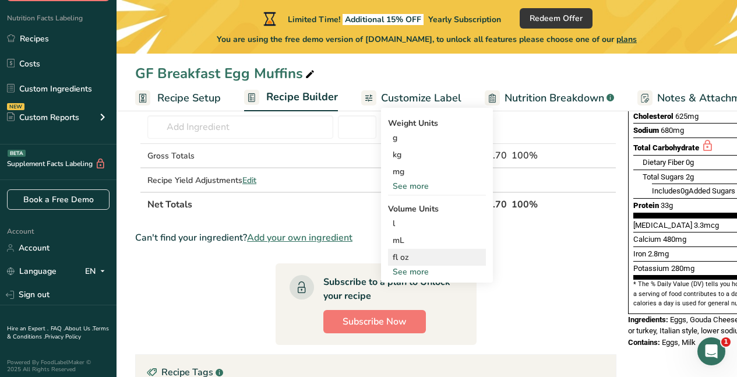
click at [414, 259] on div "fl oz" at bounding box center [437, 257] width 89 height 12
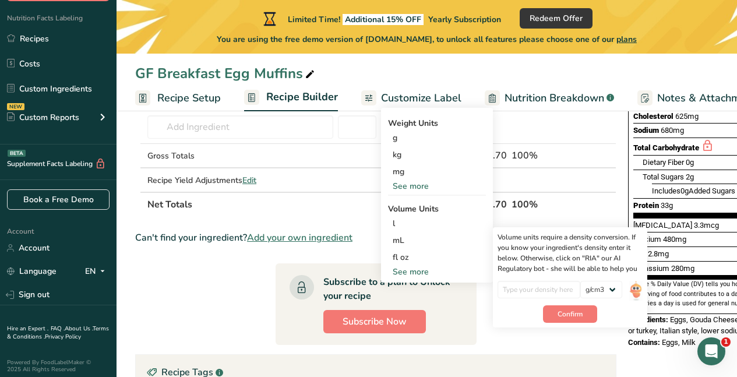
click at [597, 213] on th at bounding box center [583, 204] width 38 height 24
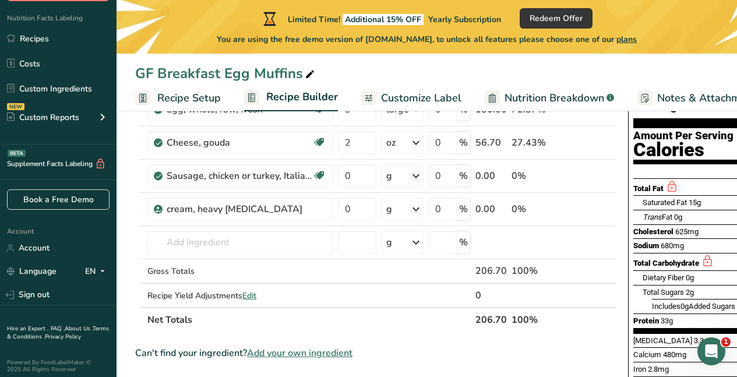
scroll to position [103, 0]
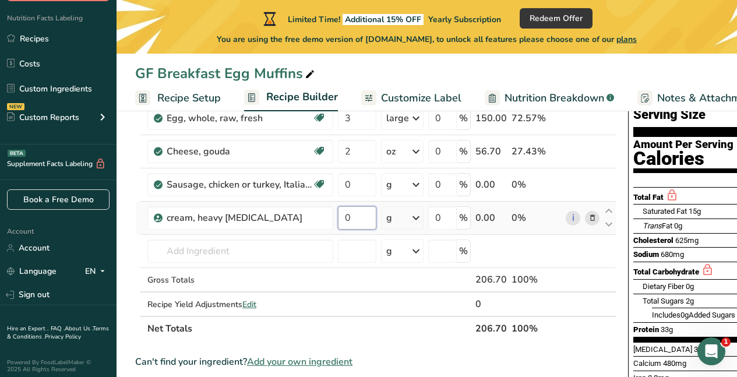
click at [357, 217] on input "0" at bounding box center [357, 217] width 38 height 23
type input "0"
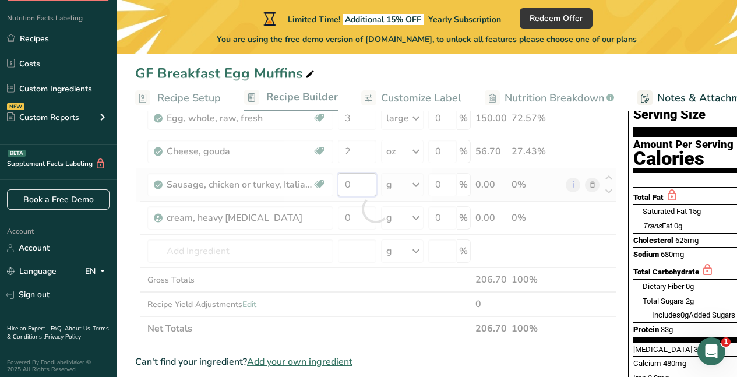
click at [356, 185] on div "Ingredient * Amount * Unit * Waste * .a-a{fill:#347362;}.b-a{fill:#fff;} Grams …" at bounding box center [375, 209] width 481 height 264
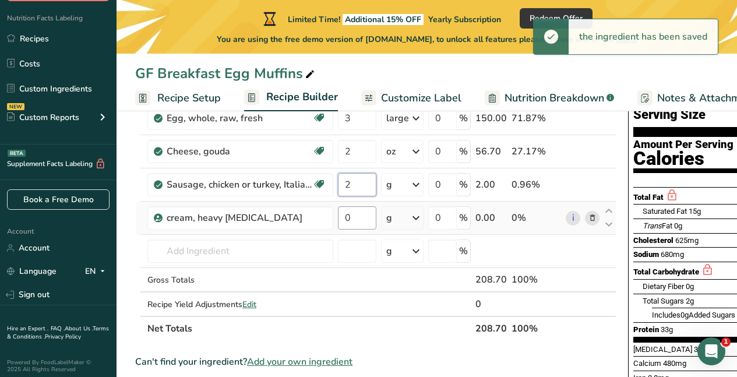
type input "2"
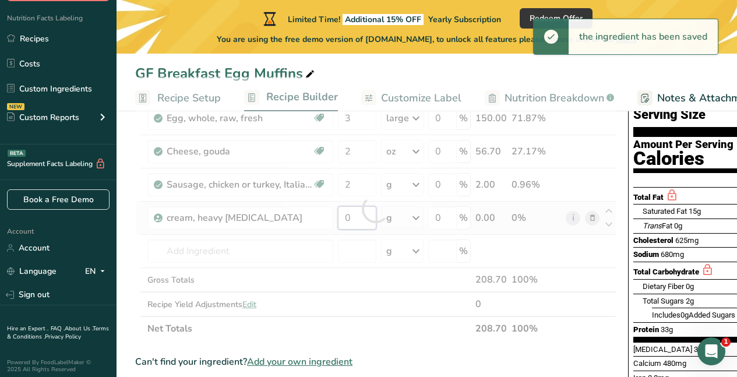
click at [356, 220] on div "Ingredient * Amount * Unit * Waste * .a-a{fill:#347362;}.b-a{fill:#fff;} Grams …" at bounding box center [375, 209] width 481 height 264
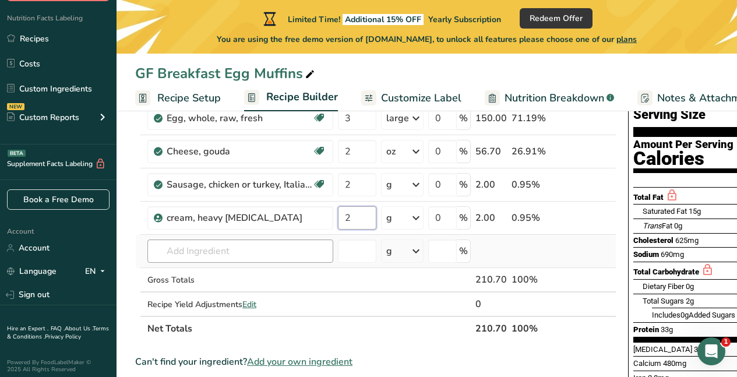
type input "2"
click at [317, 255] on div "Ingredient * Amount * Unit * Waste * .a-a{fill:#347362;}.b-a{fill:#fff;} Grams …" at bounding box center [375, 209] width 481 height 264
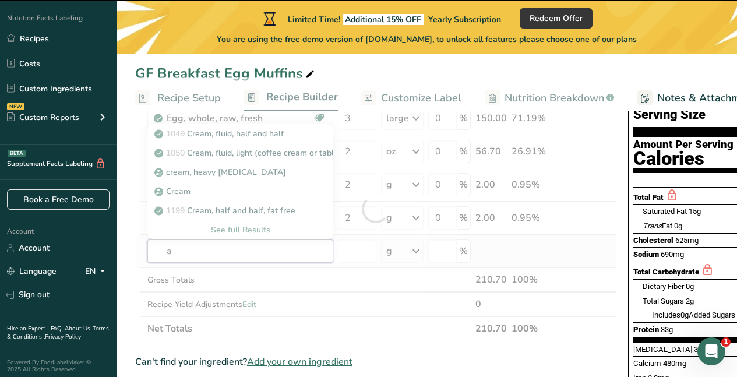
type input "as"
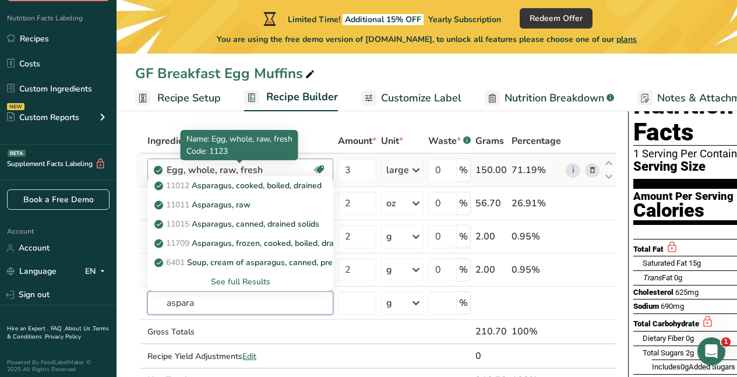
scroll to position [41, 0]
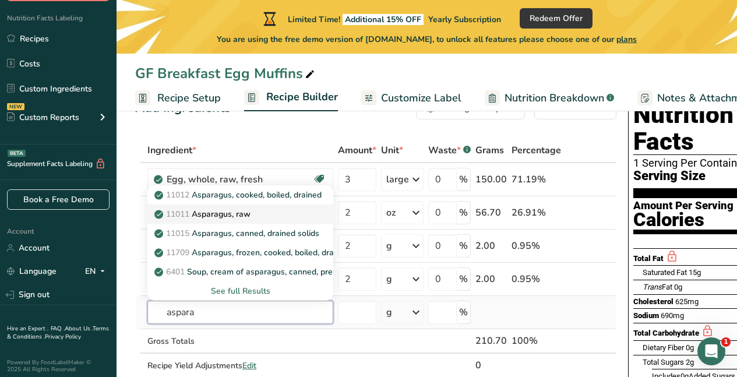
type input "aspara"
click at [251, 215] on p "11011 Asparagus, raw" at bounding box center [204, 214] width 94 height 12
type input "Asparagus, raw"
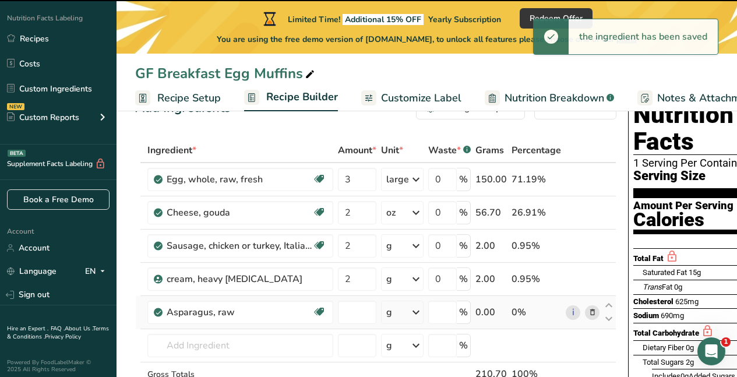
type input "0"
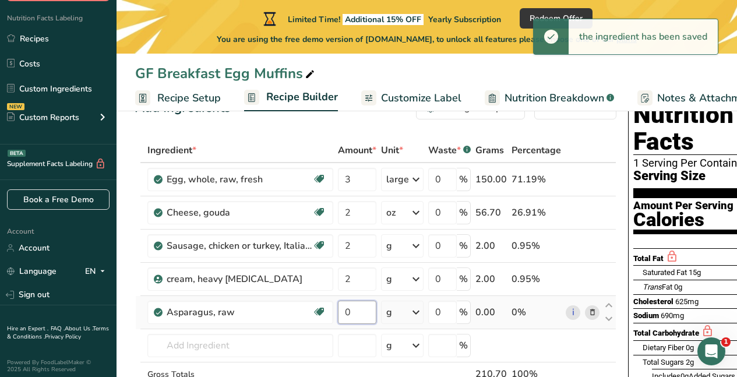
click at [365, 315] on input "0" at bounding box center [357, 312] width 38 height 23
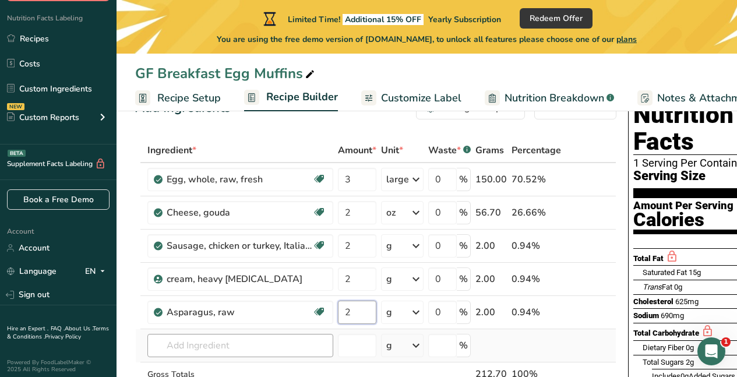
type input "2"
click at [245, 340] on div "Ingredient * Amount * Unit * Waste * .a-a{fill:#347362;}.b-a{fill:#fff;} Grams …" at bounding box center [375, 286] width 481 height 297
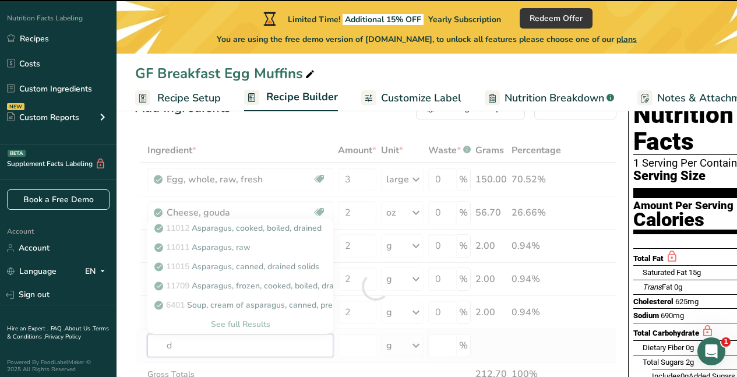
type input "di"
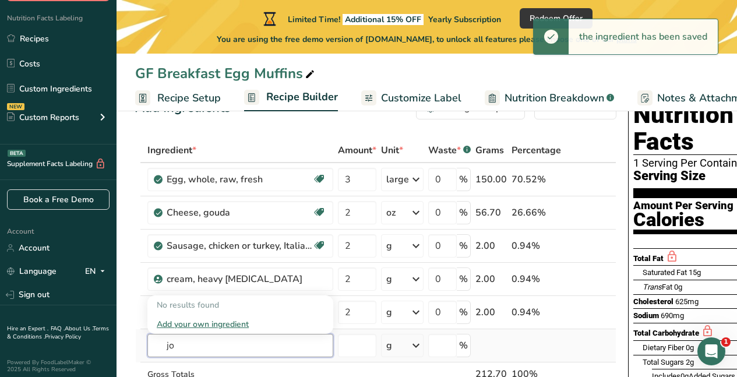
type input "j"
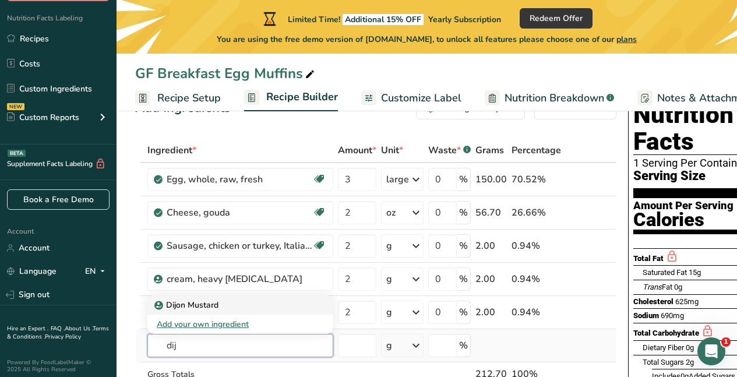
type input "dij"
click at [210, 304] on p "Dijon Mustard" at bounding box center [188, 305] width 62 height 12
type input "Dijon Mustard"
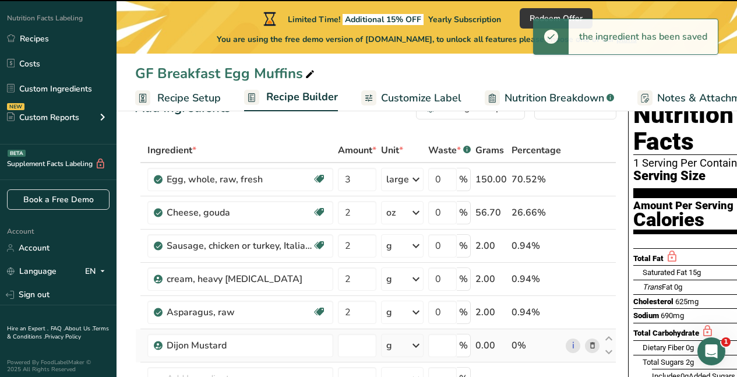
type input "0"
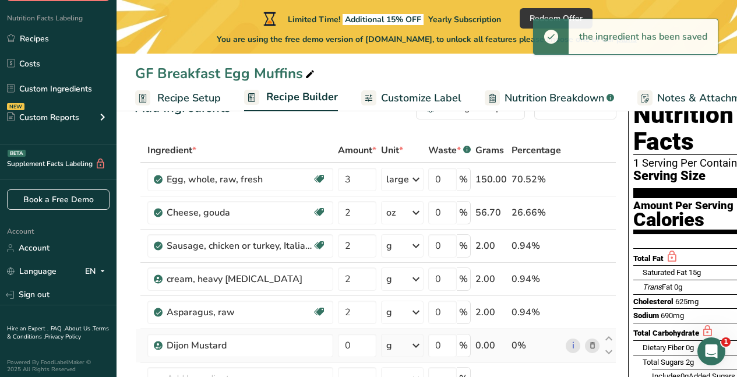
click at [417, 347] on icon at bounding box center [416, 345] width 14 height 21
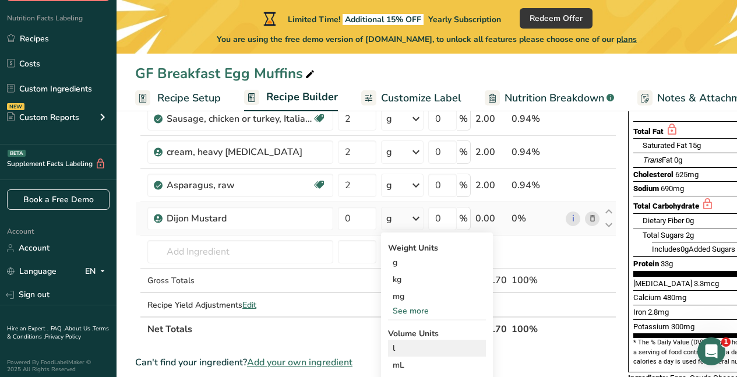
scroll to position [174, 0]
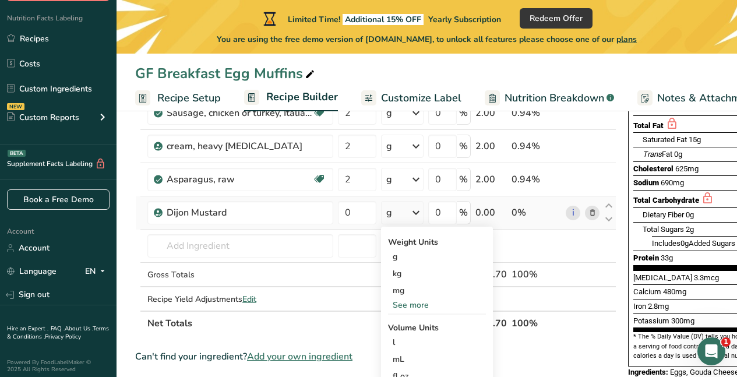
click at [417, 301] on div "See more" at bounding box center [437, 305] width 98 height 12
click at [414, 340] on div "oz" at bounding box center [437, 341] width 98 height 17
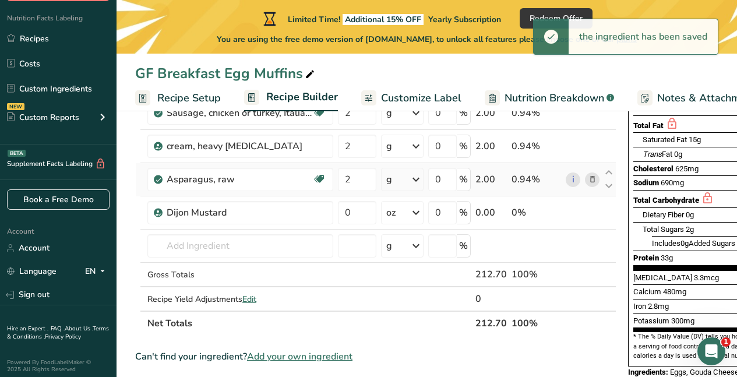
click at [413, 182] on icon at bounding box center [416, 179] width 14 height 21
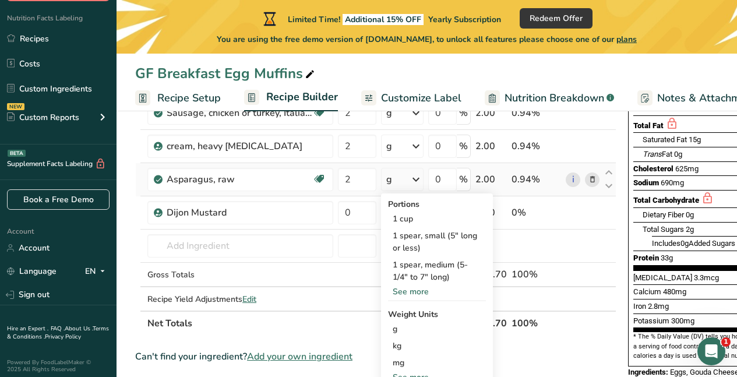
click at [411, 291] on div "See more" at bounding box center [437, 292] width 98 height 12
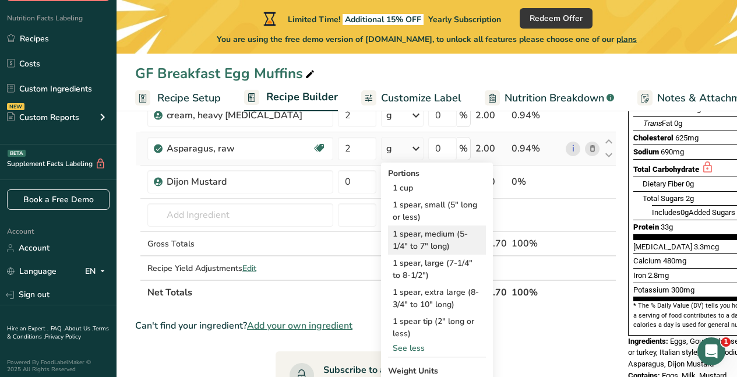
scroll to position [209, 0]
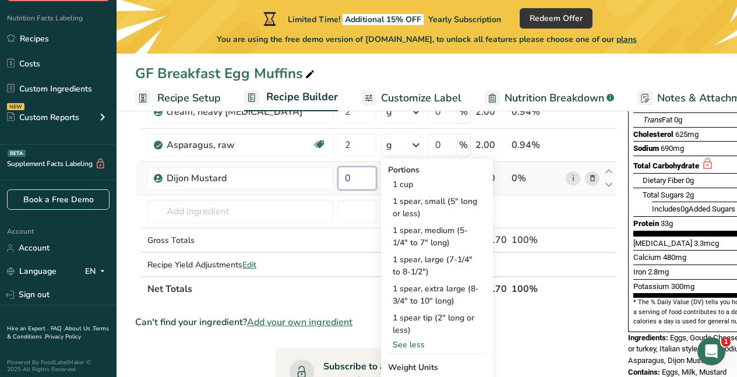
click at [353, 182] on input "0" at bounding box center [357, 178] width 38 height 23
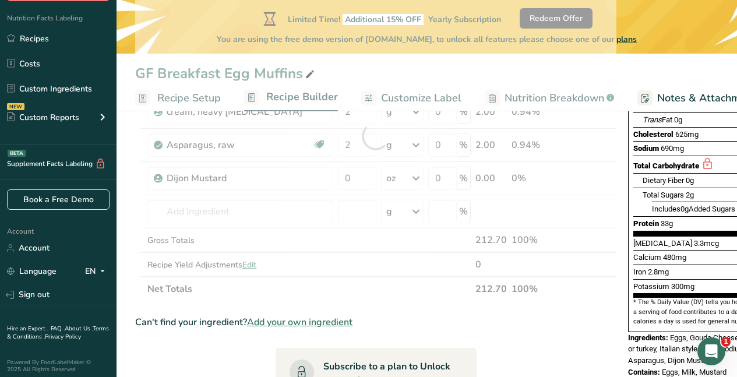
click at [416, 179] on div "Ingredient * Amount * Unit * Waste * .a-a{fill:#347362;}.b-a{fill:#fff;} Grams …" at bounding box center [375, 136] width 481 height 330
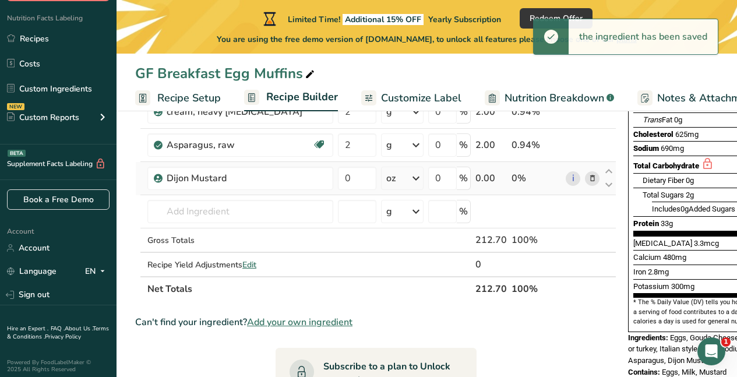
click at [416, 180] on icon at bounding box center [416, 178] width 14 height 21
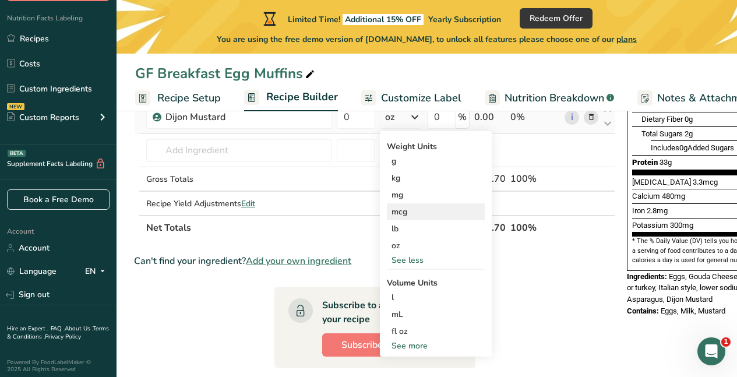
scroll to position [282, 0]
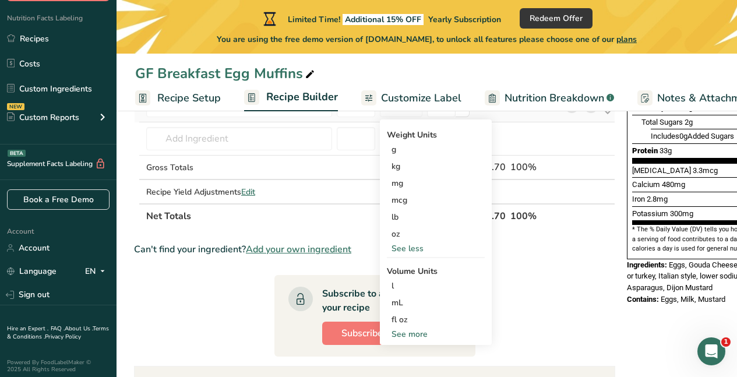
click at [421, 334] on div "See more" at bounding box center [436, 334] width 98 height 12
select select "22"
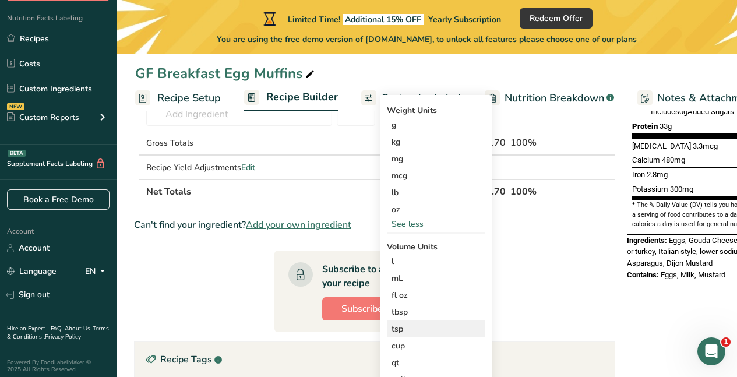
click at [422, 334] on div "tsp" at bounding box center [436, 329] width 89 height 12
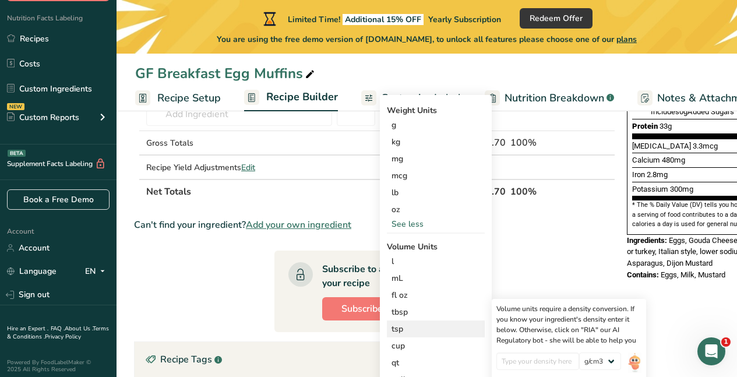
scroll to position [321, 0]
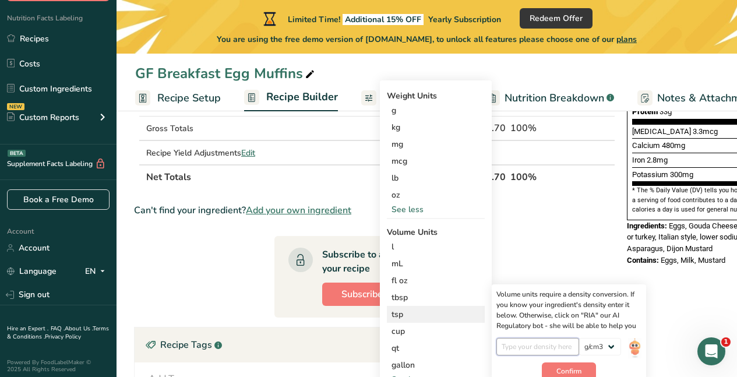
click at [551, 346] on input "number" at bounding box center [538, 346] width 83 height 17
type input "1"
click at [556, 242] on section "Ingredient * Amount * Unit * Waste * .a-a{fill:#347362;}.b-a{fill:#fff;} Grams …" at bounding box center [374, 204] width 481 height 690
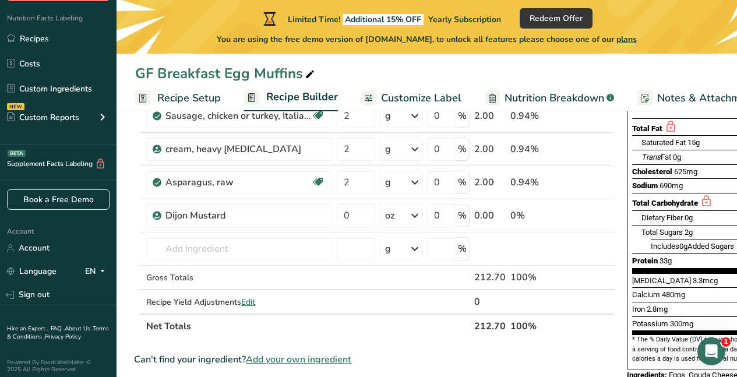
scroll to position [159, 0]
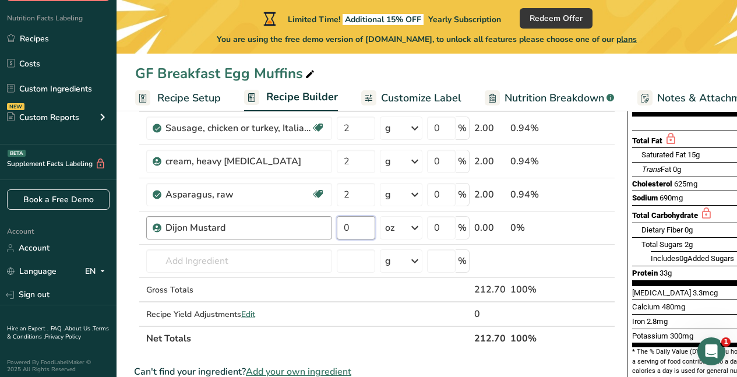
drag, startPoint x: 361, startPoint y: 227, endPoint x: 329, endPoint y: 222, distance: 32.5
click at [329, 223] on tr "Dijon Mustard 0 oz Weight Units g kg mg mcg lb oz See less Volume Units l Volum…" at bounding box center [375, 228] width 480 height 33
click at [414, 228] on div "Ingredient * Amount * Unit * Waste * .a-a{fill:#347362;}.b-a{fill:#fff;} Grams …" at bounding box center [374, 185] width 481 height 330
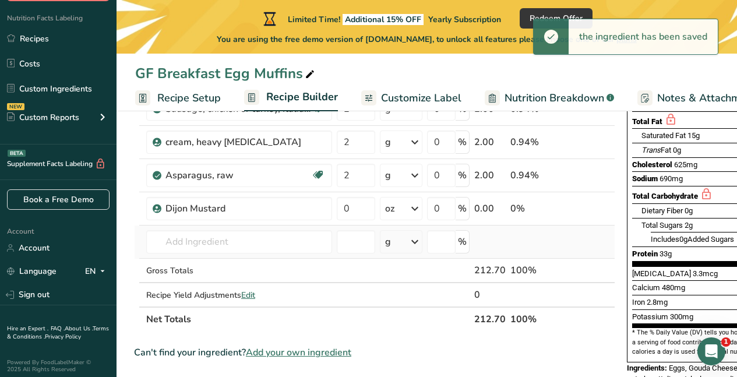
scroll to position [185, 0]
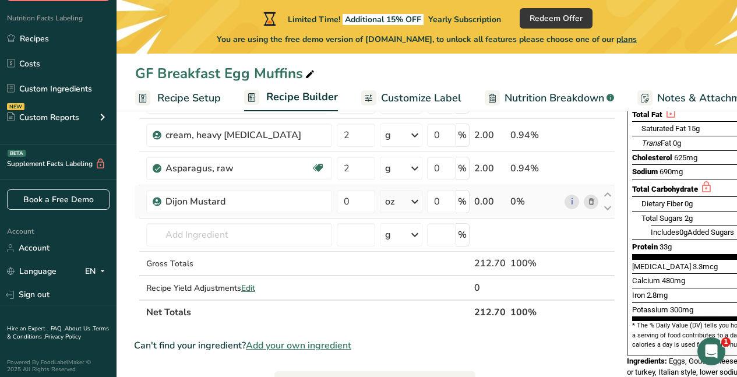
click at [417, 201] on icon at bounding box center [415, 201] width 14 height 21
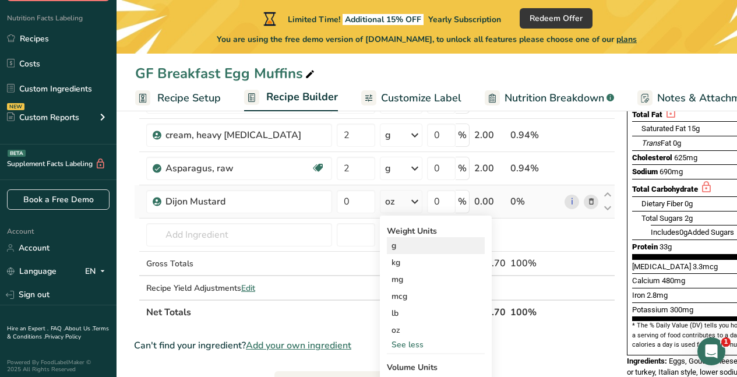
click at [409, 244] on div "g" at bounding box center [436, 245] width 98 height 17
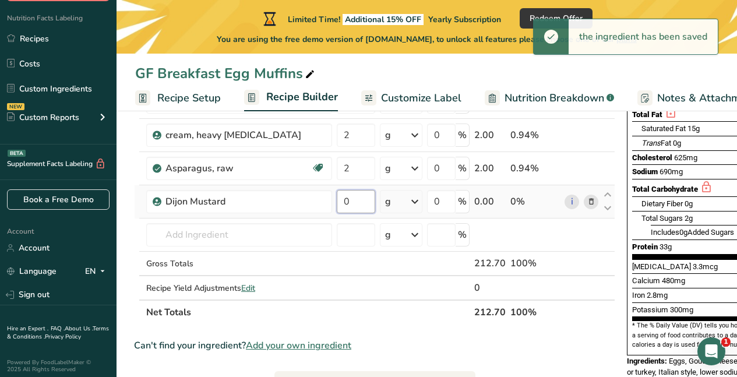
click at [361, 203] on input "0" at bounding box center [356, 201] width 38 height 23
click at [354, 208] on input "25" at bounding box center [356, 201] width 38 height 23
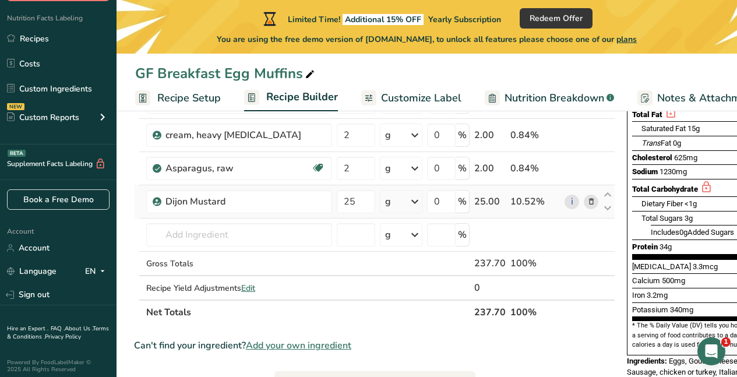
click at [413, 202] on div "Ingredient * Amount * Unit * Waste * .a-a{fill:#347362;}.b-a{fill:#fff;} Grams …" at bounding box center [374, 159] width 481 height 330
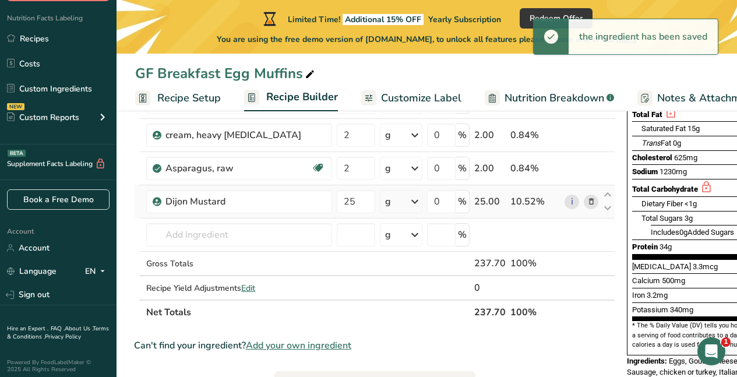
click at [413, 202] on icon at bounding box center [415, 201] width 14 height 21
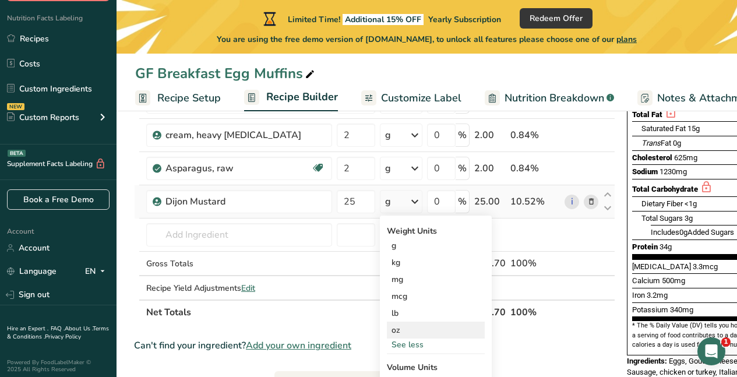
click at [408, 330] on div "oz" at bounding box center [436, 330] width 98 height 17
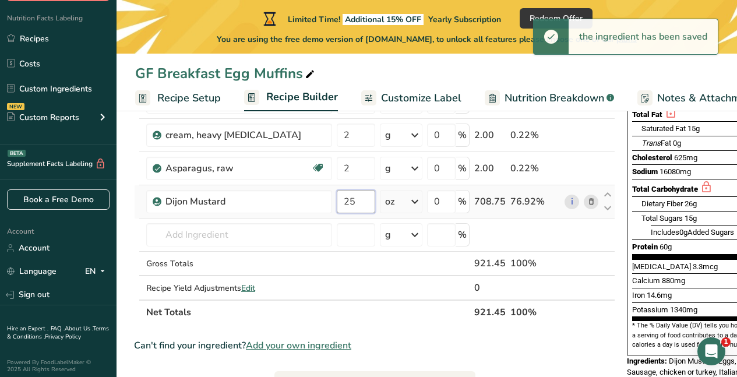
click at [366, 202] on input "25" at bounding box center [356, 201] width 38 height 23
type input "2"
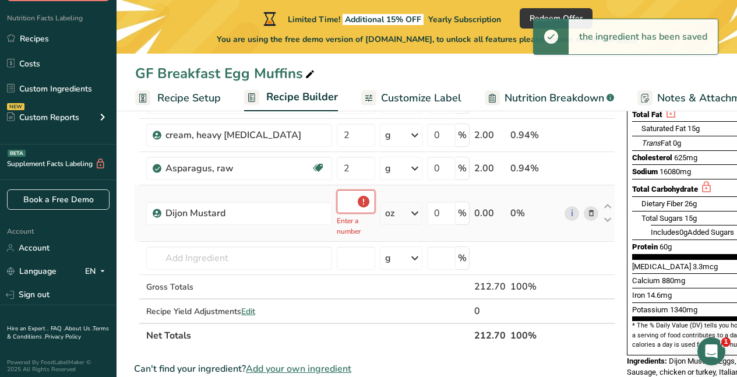
type input "0.5"
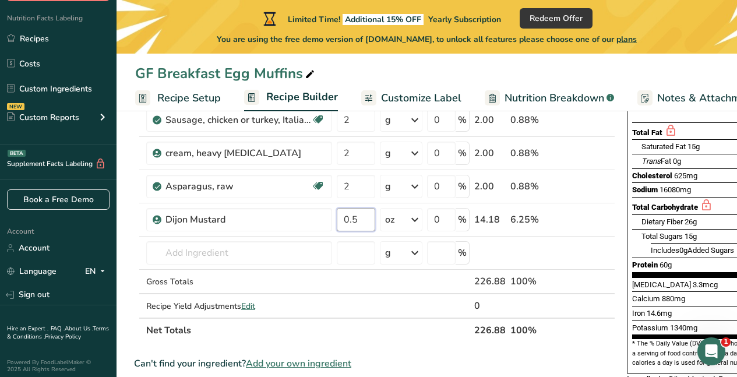
scroll to position [22, 0]
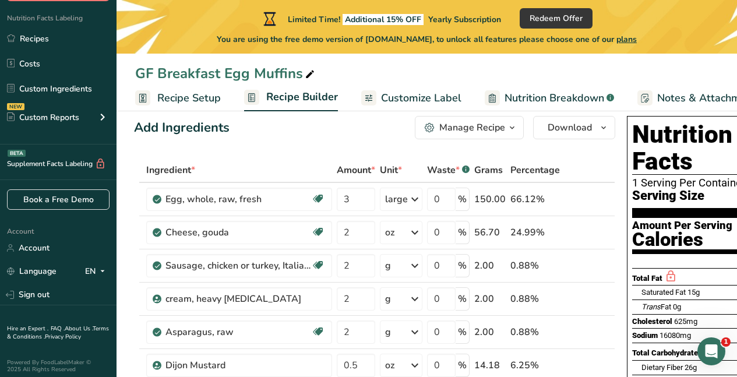
click at [411, 94] on span "Customize Label" at bounding box center [421, 98] width 80 height 16
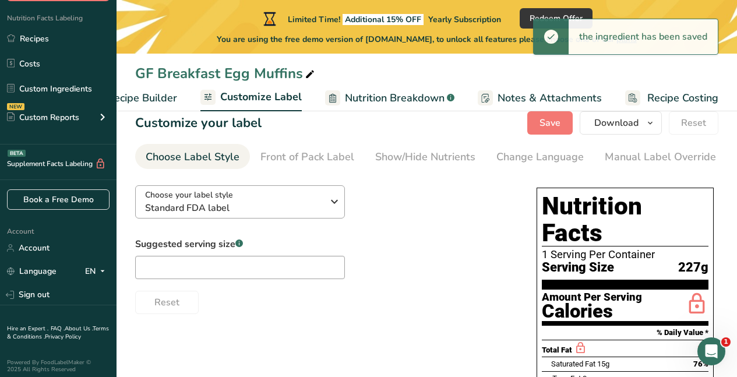
click at [238, 204] on span "Standard FDA label" at bounding box center [234, 208] width 178 height 14
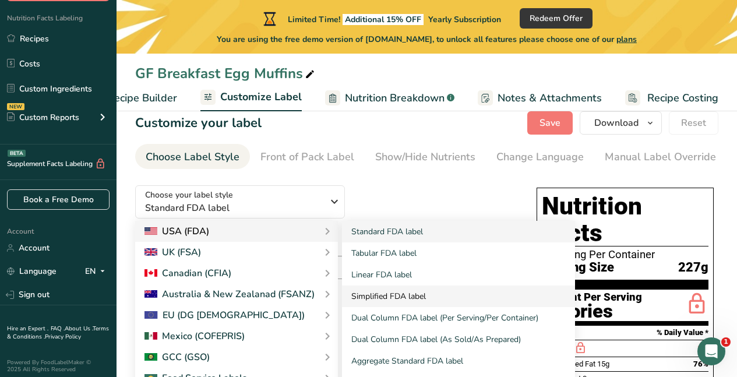
click at [383, 294] on link "Simplified FDA label" at bounding box center [458, 297] width 233 height 22
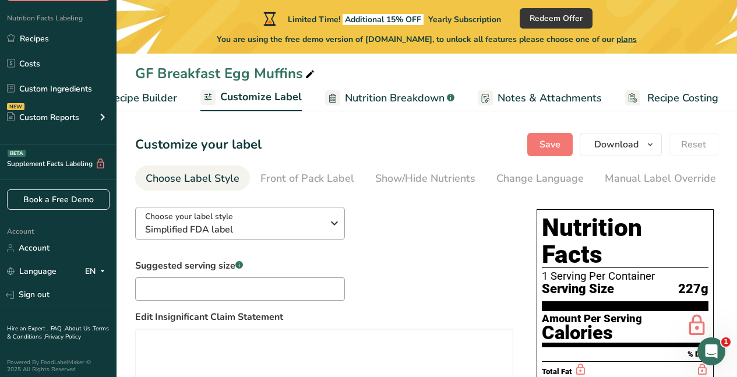
click at [333, 223] on icon "button" at bounding box center [335, 223] width 14 height 21
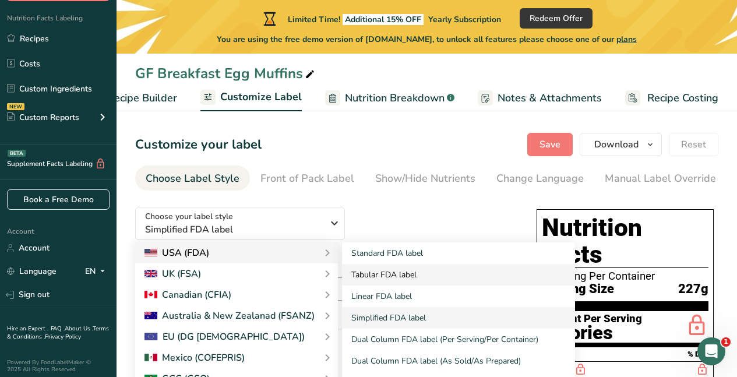
click at [382, 280] on link "Tabular FDA label" at bounding box center [458, 275] width 233 height 22
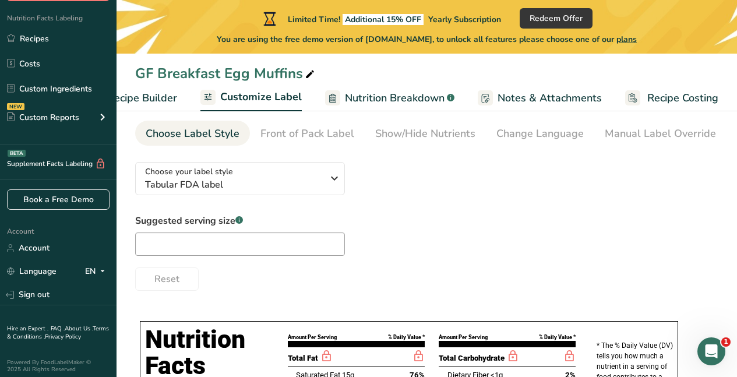
scroll to position [44, 0]
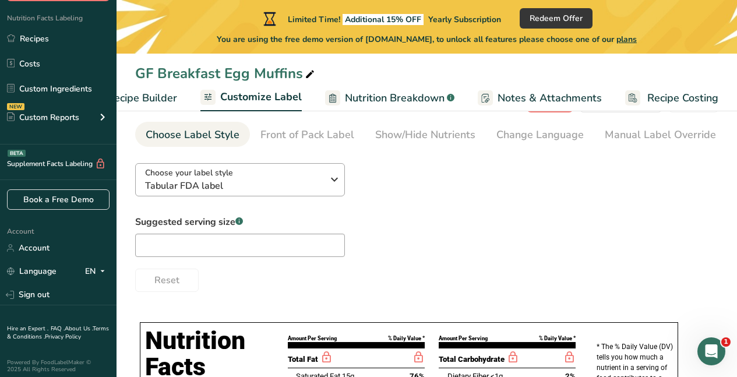
click at [325, 188] on div "Choose your label style Tabular FDA label" at bounding box center [238, 180] width 187 height 26
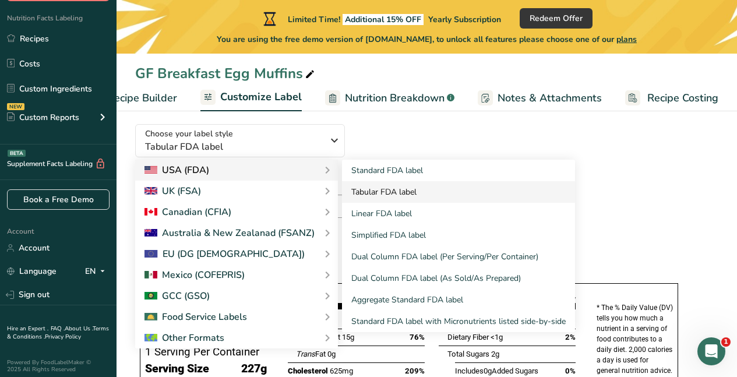
scroll to position [84, 0]
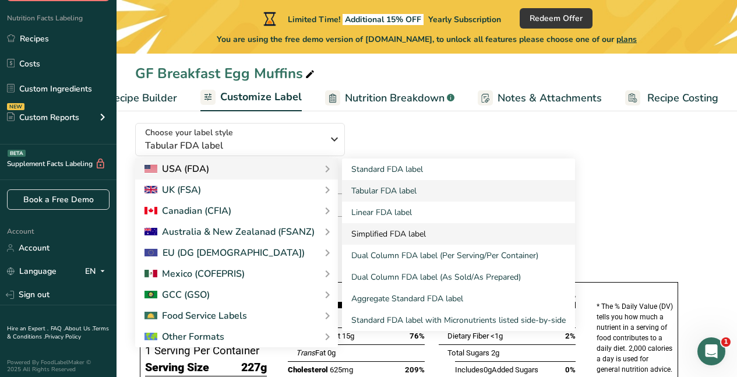
click at [368, 234] on link "Simplified FDA label" at bounding box center [458, 234] width 233 height 22
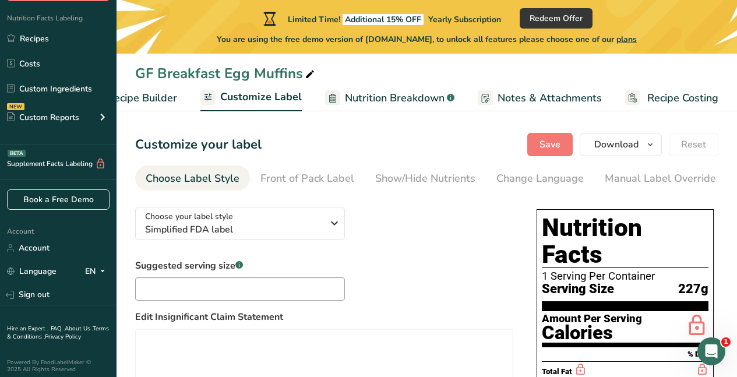
scroll to position [0, 0]
click at [337, 227] on icon "button" at bounding box center [335, 223] width 14 height 21
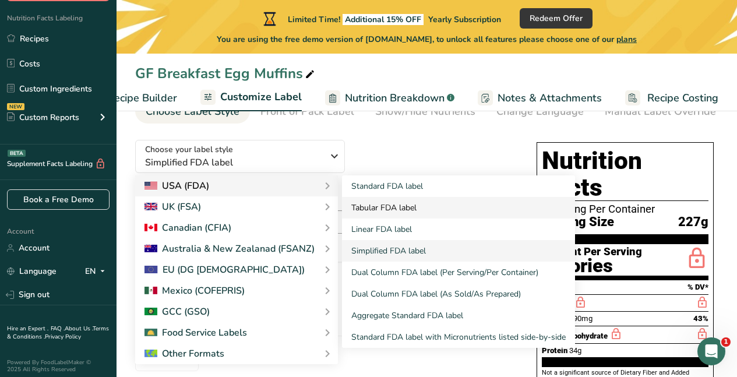
scroll to position [68, 0]
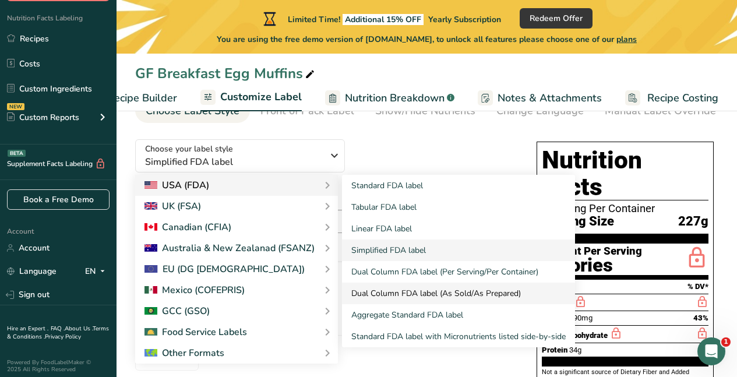
click at [403, 297] on link "Dual Column FDA label (As Sold/As Prepared)" at bounding box center [458, 294] width 233 height 22
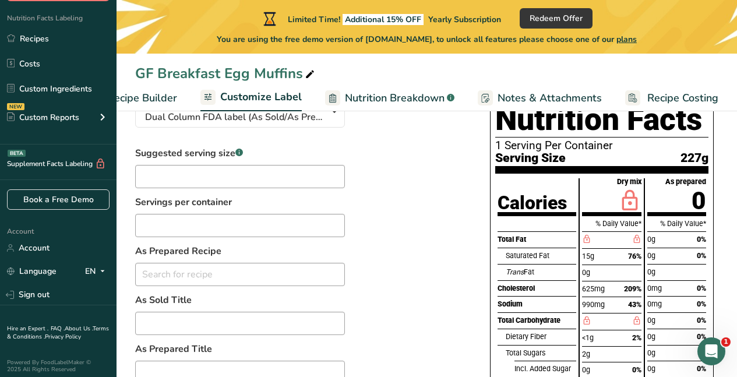
scroll to position [105, 0]
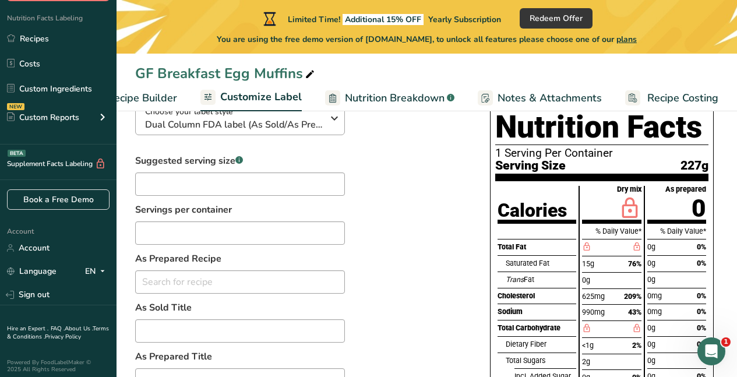
click at [328, 132] on div "Choose your label style Dual Column FDA label (As Sold/As Prepared)" at bounding box center [238, 118] width 187 height 26
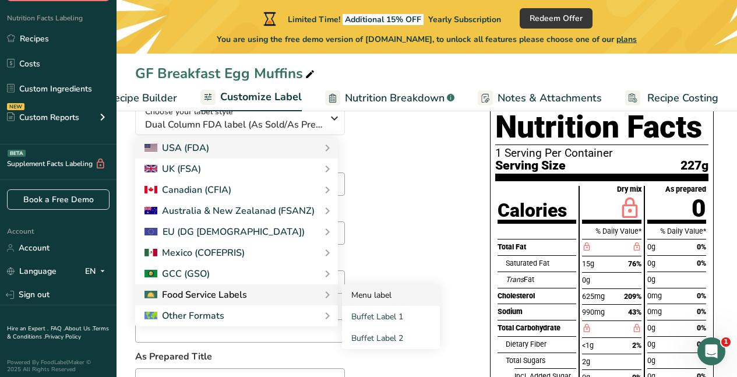
click at [360, 297] on link "Menu label" at bounding box center [391, 295] width 98 height 22
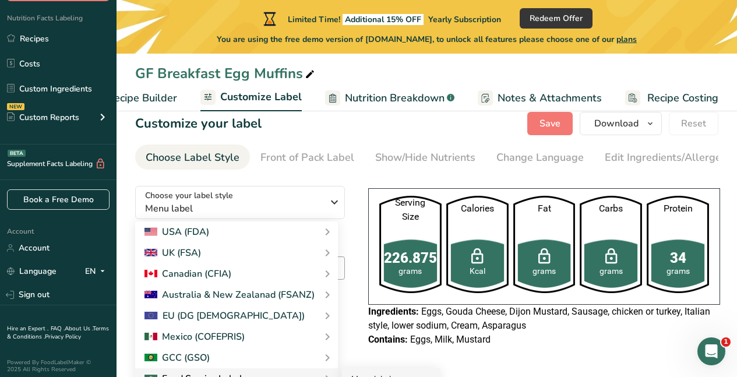
scroll to position [23, 0]
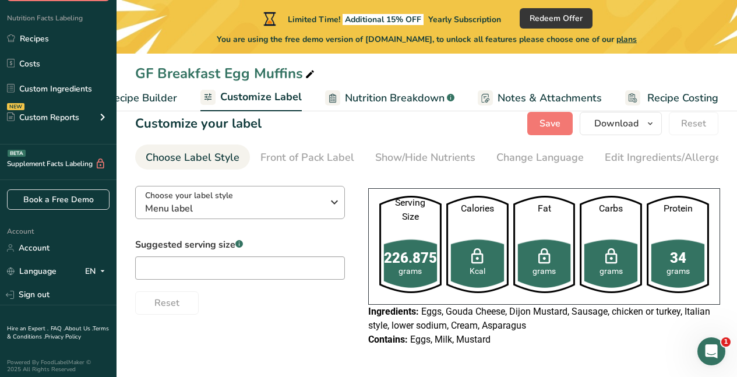
click at [282, 204] on span "Menu label" at bounding box center [234, 209] width 178 height 14
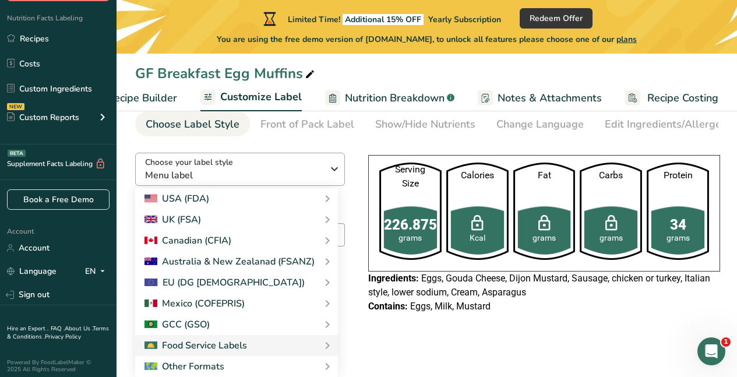
click at [332, 168] on icon "button" at bounding box center [335, 169] width 14 height 21
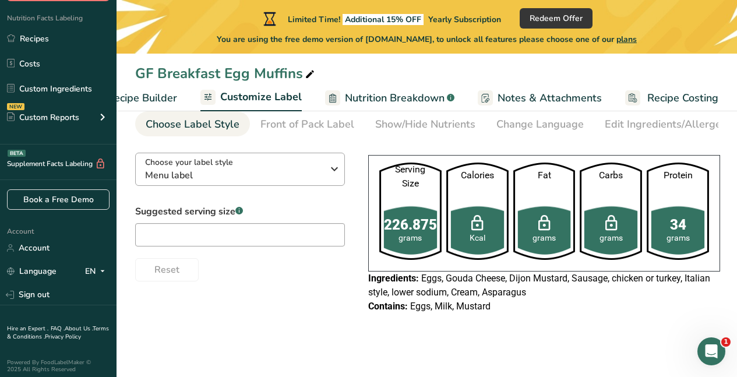
scroll to position [0, 0]
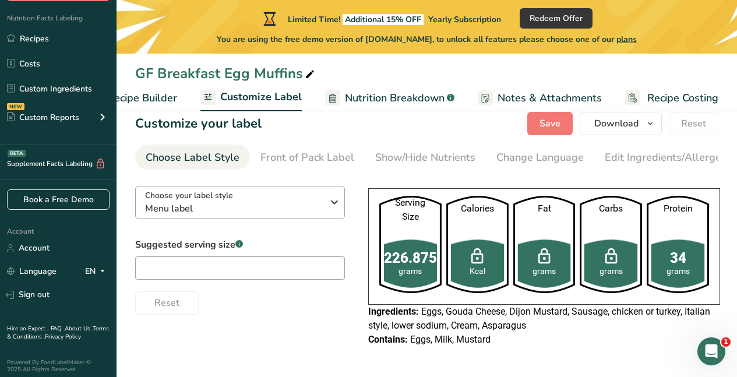
click at [337, 200] on icon "button" at bounding box center [335, 202] width 14 height 21
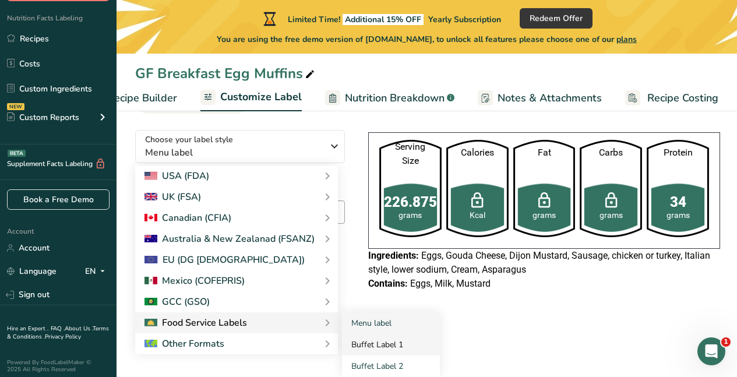
scroll to position [57, 0]
click at [328, 346] on div "Menu label Buffet Label 1 Buffet Label 2" at bounding box center [384, 344] width 112 height 65
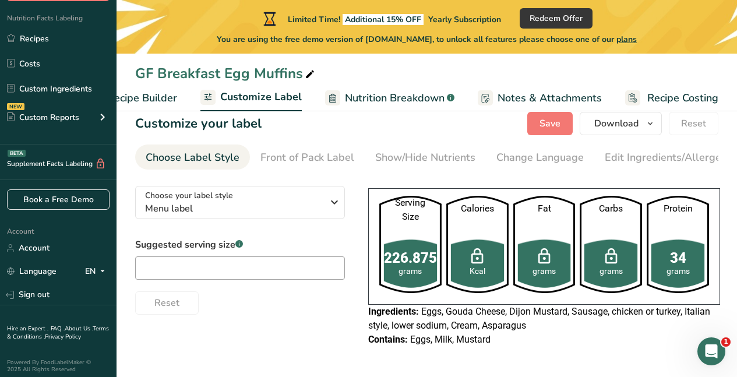
scroll to position [0, 0]
click at [336, 202] on icon "button" at bounding box center [335, 202] width 14 height 21
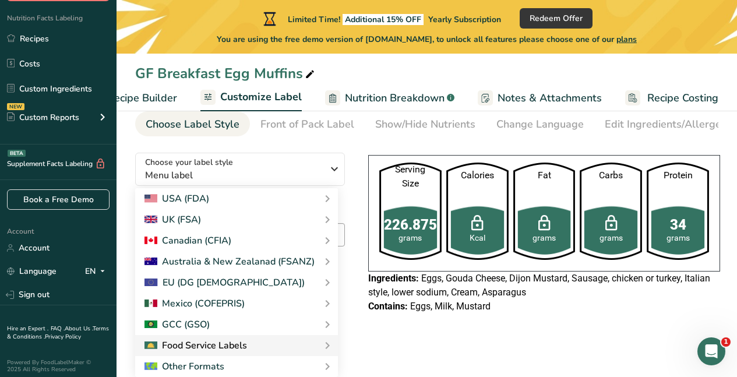
scroll to position [34, 0]
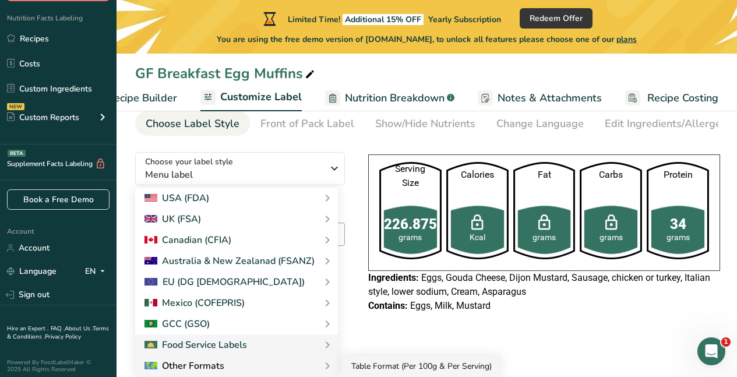
click at [367, 368] on link "Table Format (Per 100g & Per Serving)" at bounding box center [421, 367] width 159 height 22
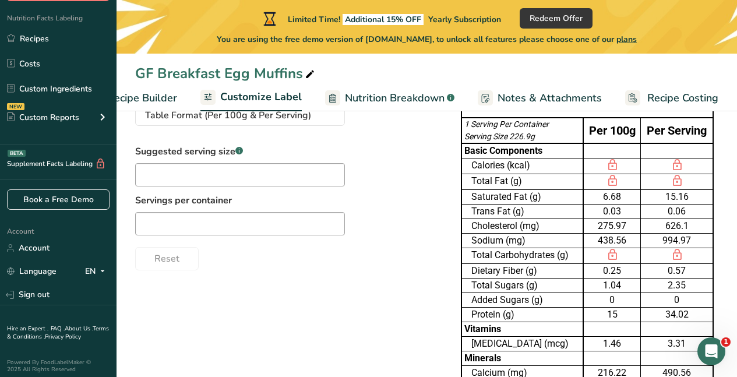
scroll to position [50, 0]
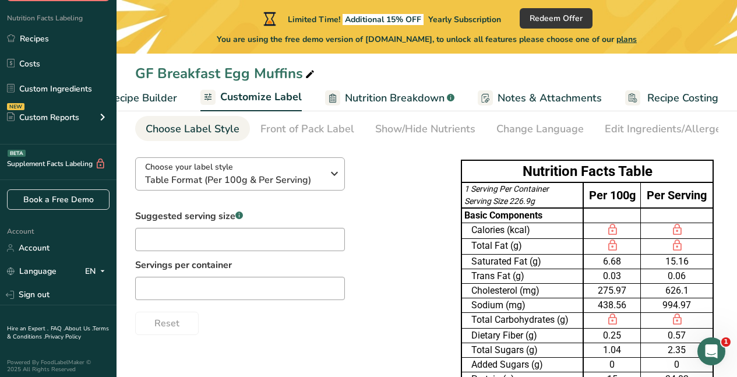
click at [332, 175] on icon "button" at bounding box center [335, 173] width 14 height 21
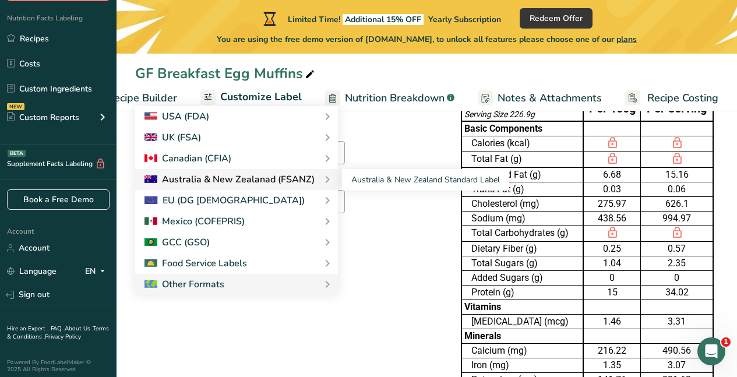
scroll to position [137, 0]
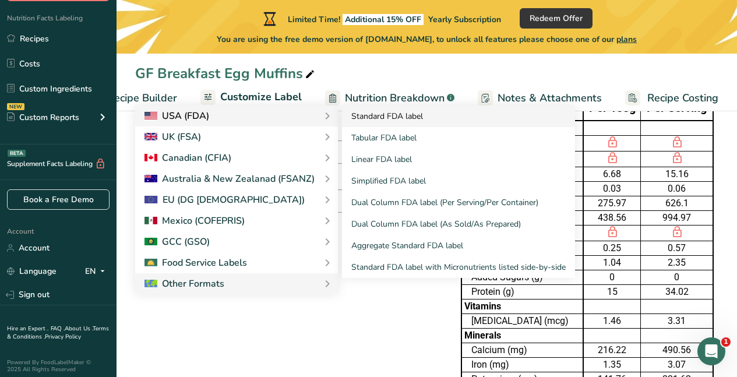
click at [370, 120] on link "Standard FDA label" at bounding box center [458, 116] width 233 height 22
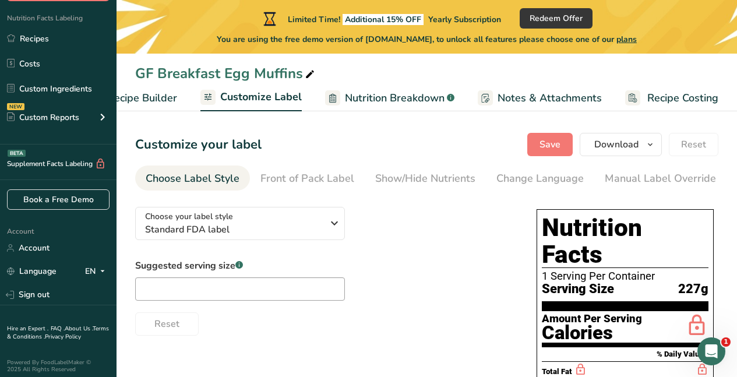
scroll to position [0, 0]
click at [327, 178] on div "Front of Pack Label" at bounding box center [308, 179] width 94 height 16
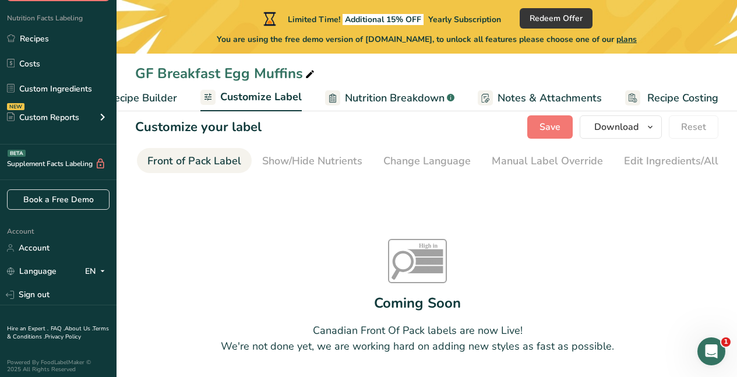
scroll to position [15, 0]
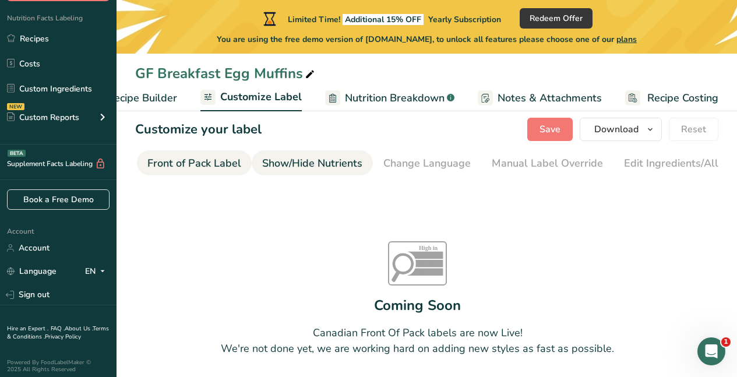
click at [329, 164] on div "Show/Hide Nutrients" at bounding box center [312, 164] width 100 height 16
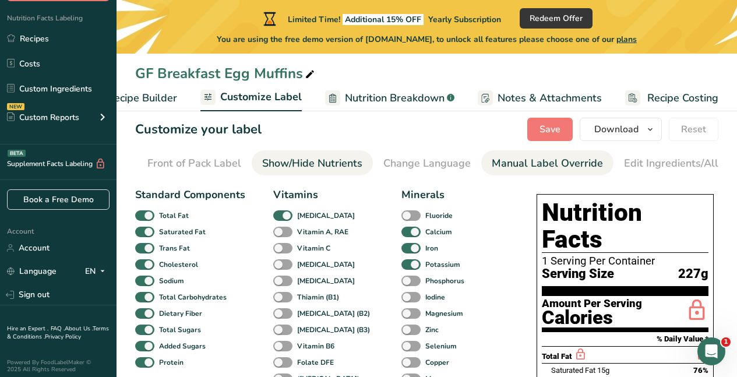
scroll to position [0, 226]
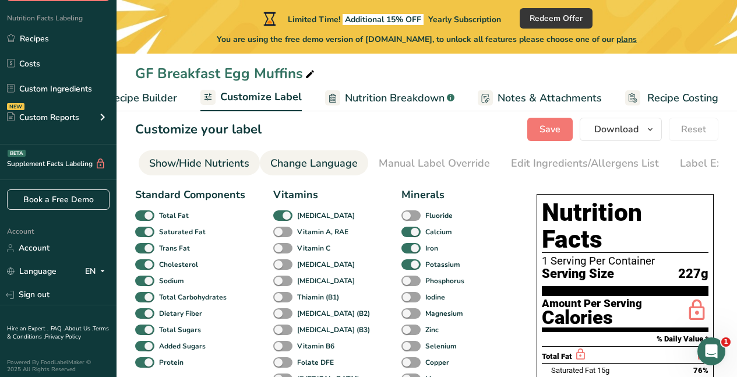
click at [339, 164] on div "Change Language" at bounding box center [313, 164] width 87 height 16
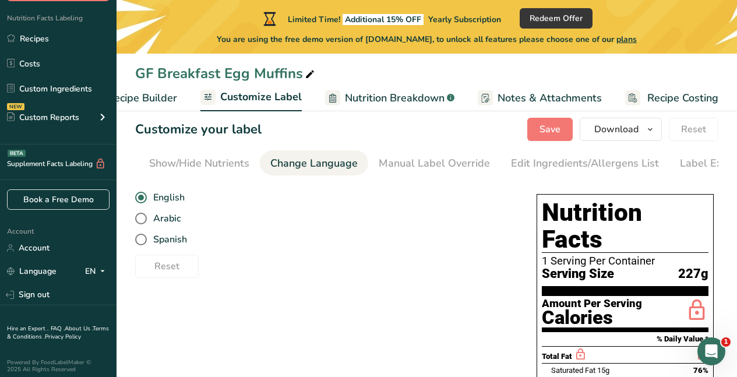
scroll to position [0, 263]
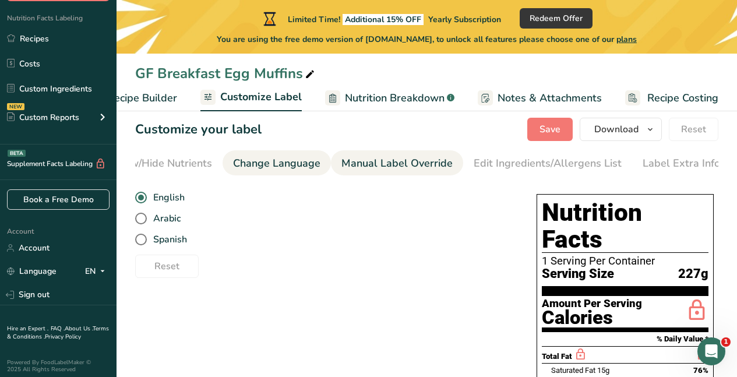
click at [358, 163] on div "Manual Label Override" at bounding box center [397, 164] width 111 height 16
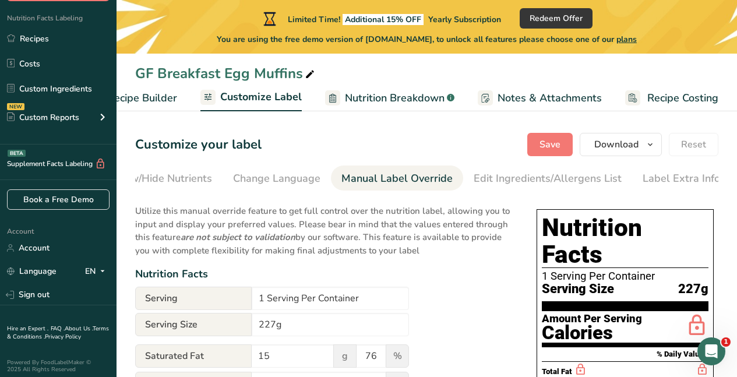
scroll to position [0, 0]
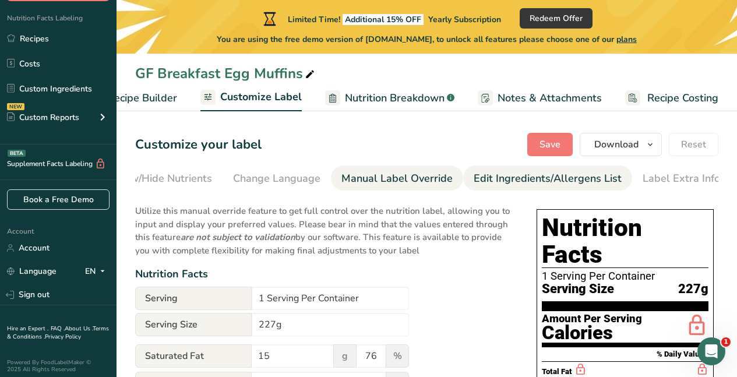
click at [499, 182] on div "Edit Ingredients/Allergens List" at bounding box center [548, 179] width 148 height 16
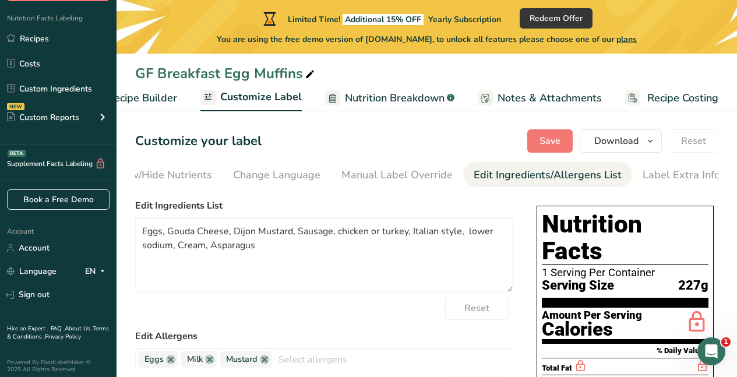
scroll to position [2, 0]
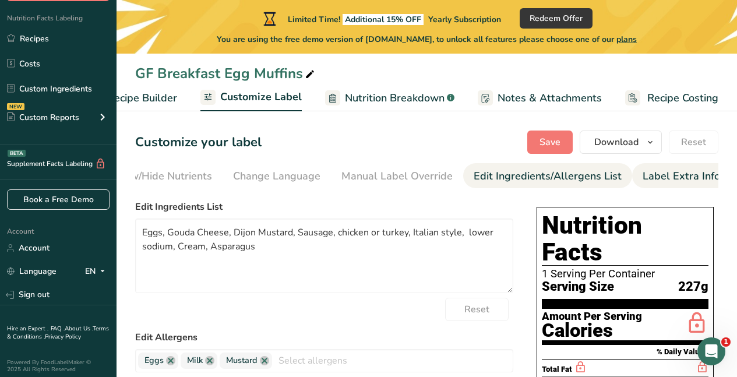
click at [650, 173] on div "Label Extra Info" at bounding box center [682, 176] width 78 height 16
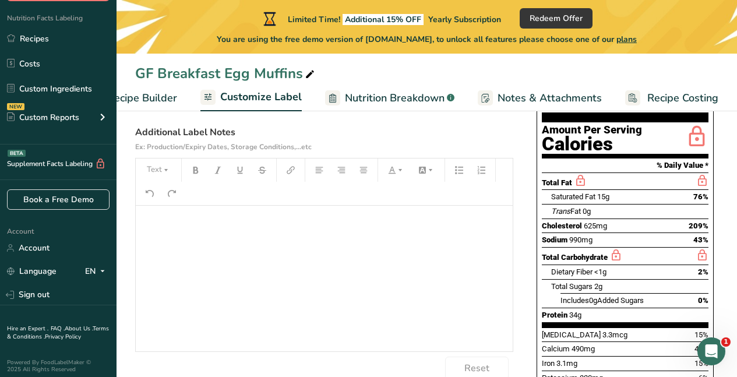
scroll to position [174, 0]
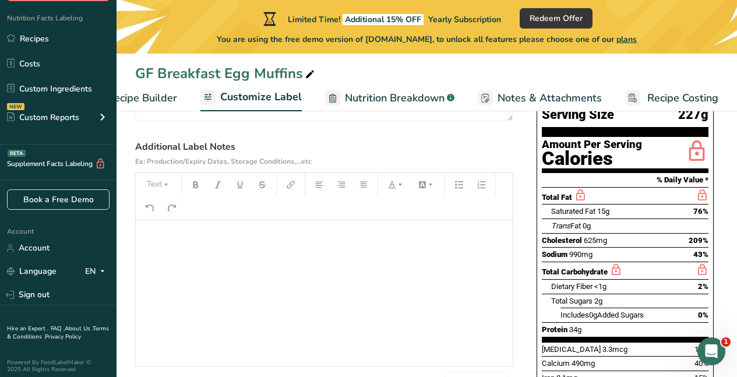
click at [270, 250] on div "﻿" at bounding box center [324, 293] width 377 height 146
click at [425, 188] on icon "button" at bounding box center [422, 184] width 7 height 7
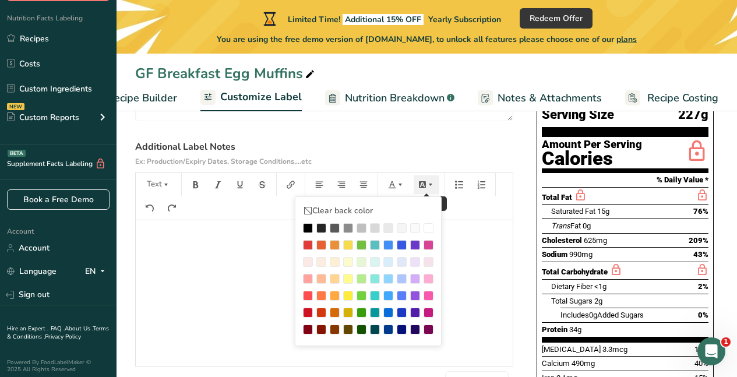
click at [425, 188] on icon "button" at bounding box center [422, 184] width 7 height 7
click at [414, 142] on section "Business Name and Address Additional Label Notes Ex: Production/Expiry Dates, S…" at bounding box center [324, 211] width 378 height 367
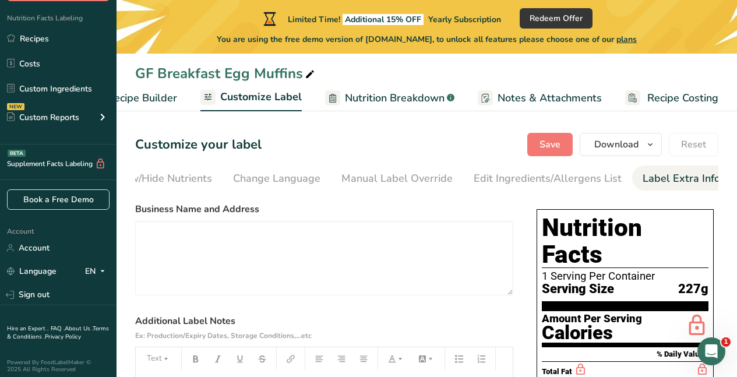
scroll to position [0, 0]
click at [648, 142] on icon "button" at bounding box center [650, 145] width 9 height 15
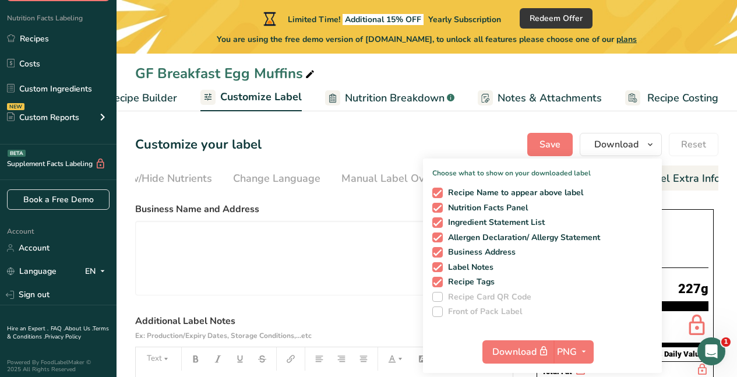
click at [439, 299] on span at bounding box center [437, 297] width 10 height 10
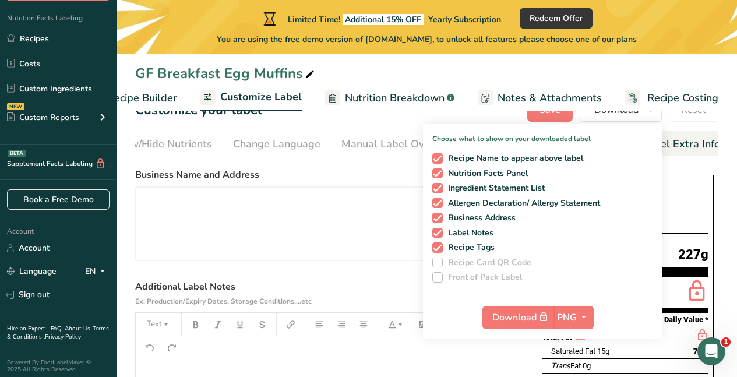
scroll to position [36, 0]
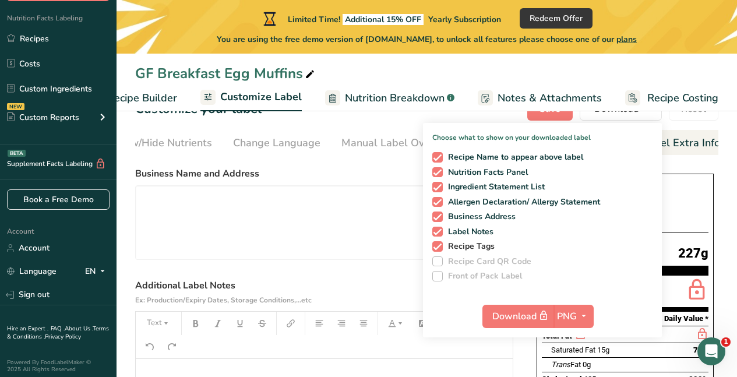
click at [438, 246] on span at bounding box center [437, 246] width 10 height 10
click at [438, 246] on input "Recipe Tags" at bounding box center [436, 246] width 8 height 8
checkbox input "false"
click at [440, 227] on span at bounding box center [437, 232] width 10 height 10
click at [440, 228] on input "Label Notes" at bounding box center [436, 232] width 8 height 8
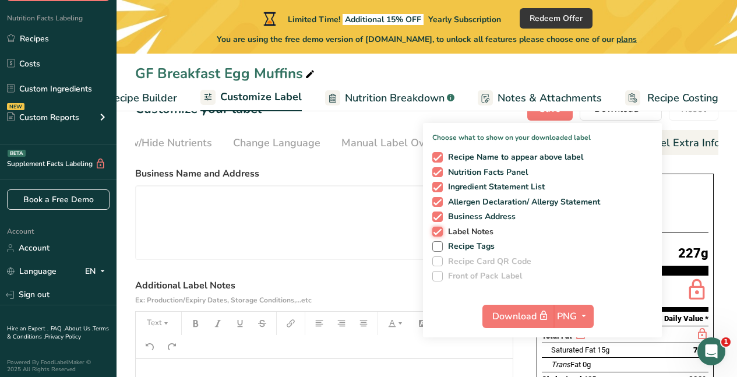
checkbox input "false"
click at [442, 173] on span at bounding box center [437, 172] width 10 height 10
click at [440, 173] on input "Nutrition Facts Panel" at bounding box center [436, 172] width 8 height 8
checkbox input "false"
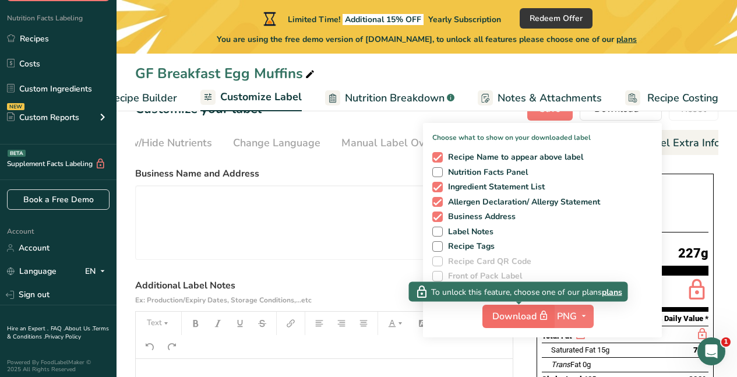
click at [517, 316] on span "Download" at bounding box center [521, 316] width 58 height 15
click at [506, 319] on span "Download" at bounding box center [521, 316] width 58 height 15
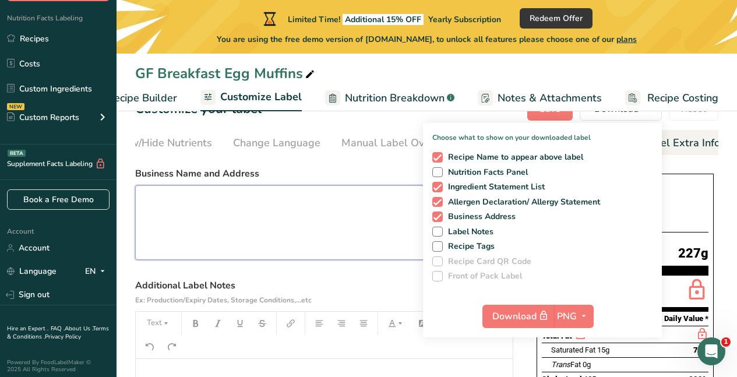
click at [352, 243] on textarea at bounding box center [324, 222] width 378 height 75
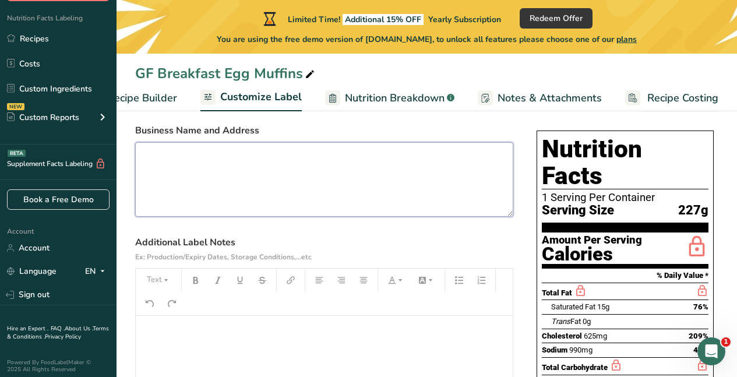
scroll to position [75, 0]
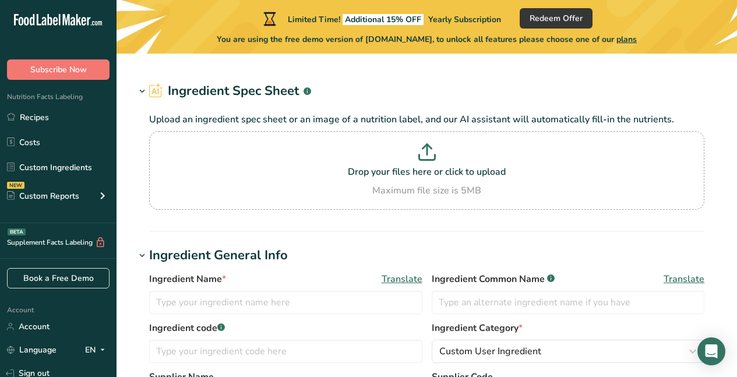
type input "Eggs, scrambled, frozen mixture"
